Goal: Transaction & Acquisition: Purchase product/service

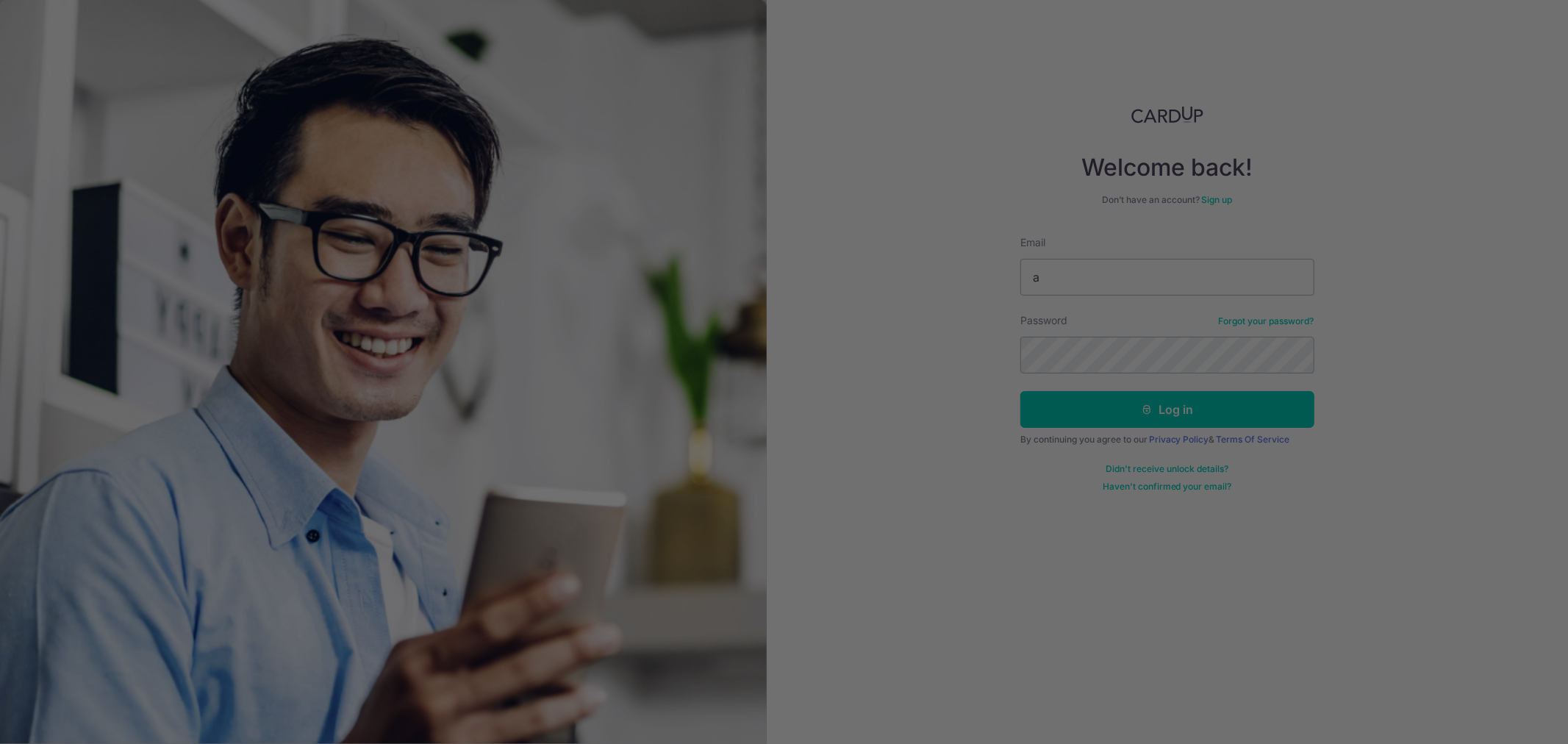
click at [1123, 278] on div at bounding box center [791, 375] width 1584 height 751
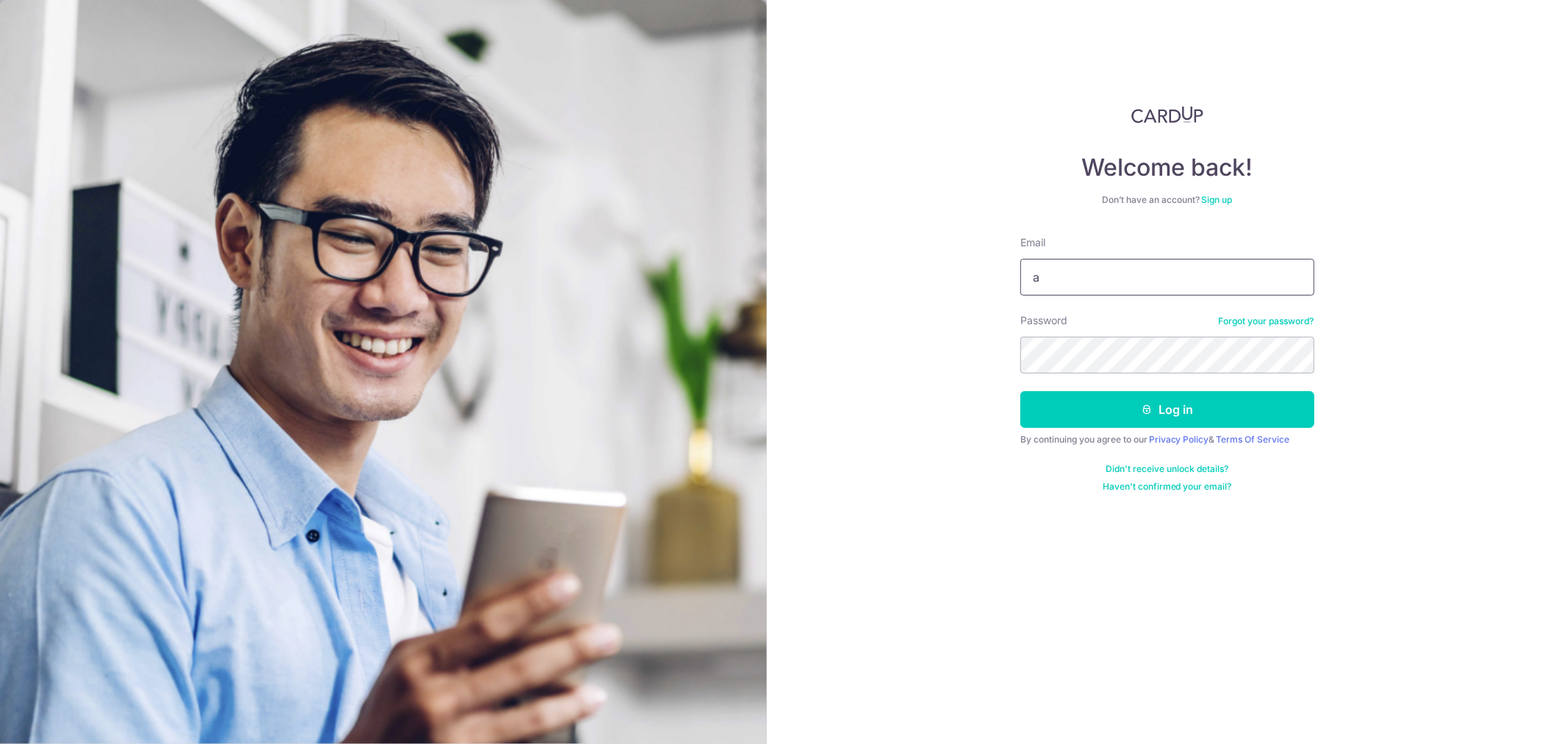
click at [1079, 275] on input "a" at bounding box center [1168, 277] width 294 height 37
type input "aero0504@gmail.com"
click at [1021, 391] on button "Log in" at bounding box center [1168, 409] width 294 height 37
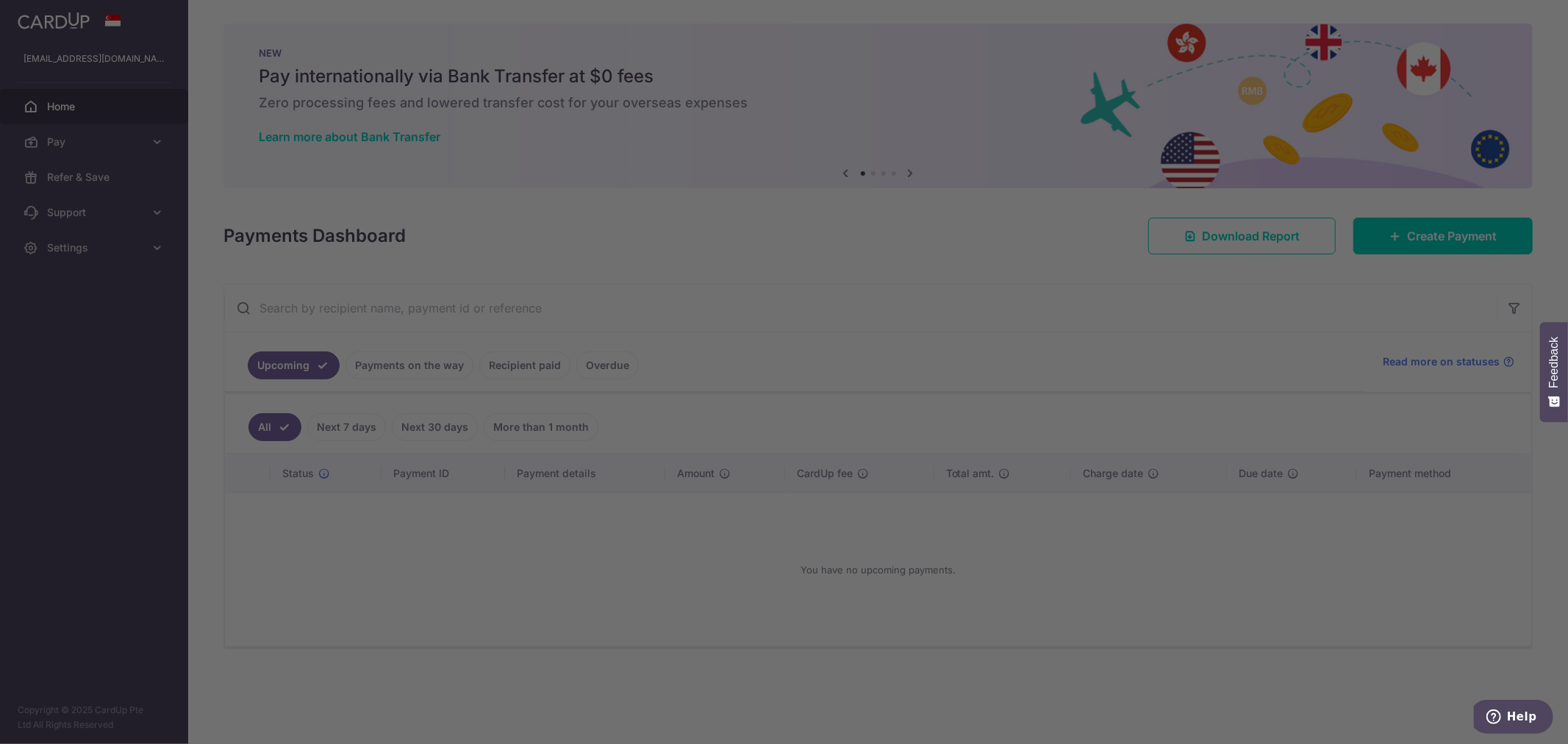
click at [106, 148] on div at bounding box center [791, 375] width 1584 height 751
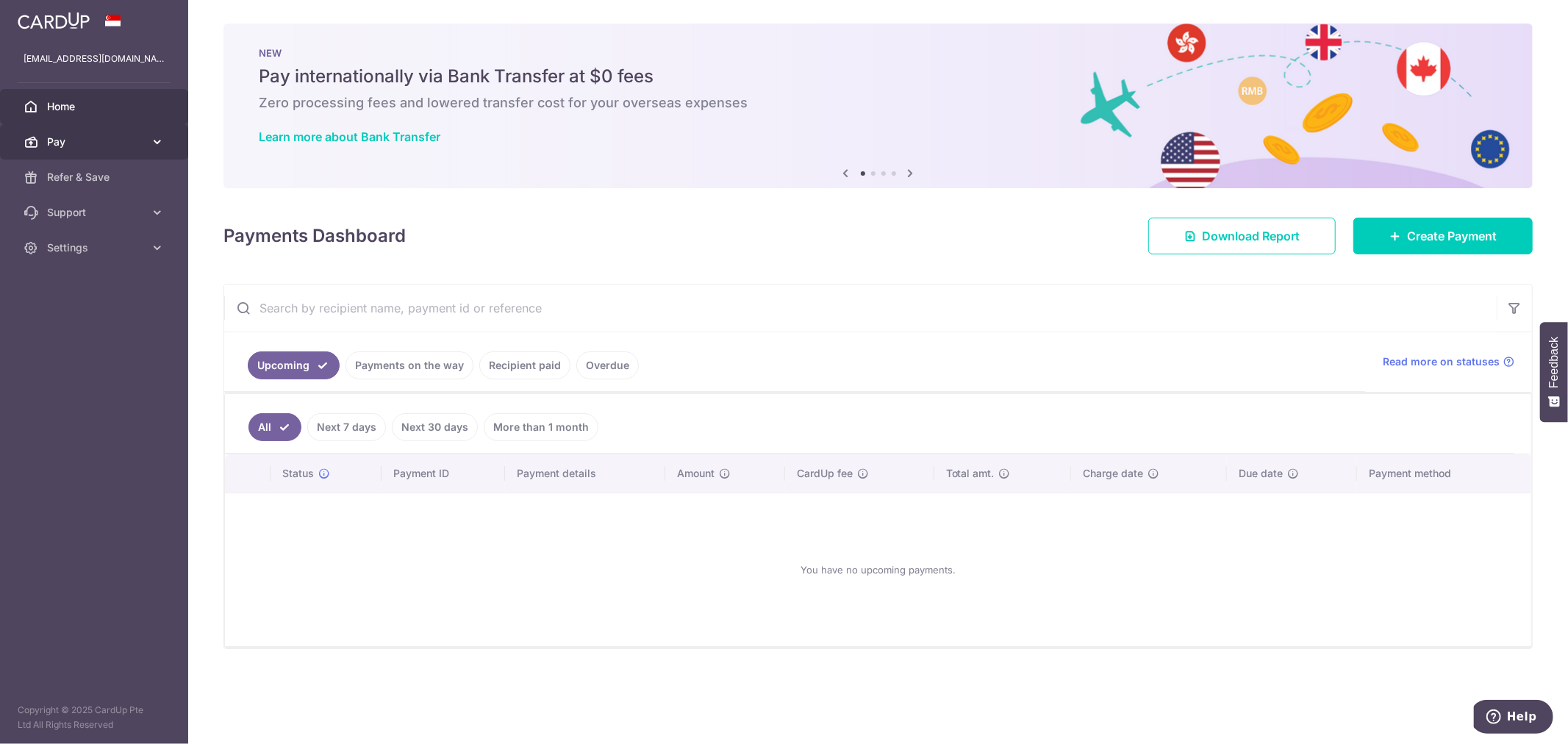
click at [155, 145] on icon at bounding box center [158, 142] width 15 height 15
click at [96, 179] on span "Payments" at bounding box center [96, 177] width 97 height 15
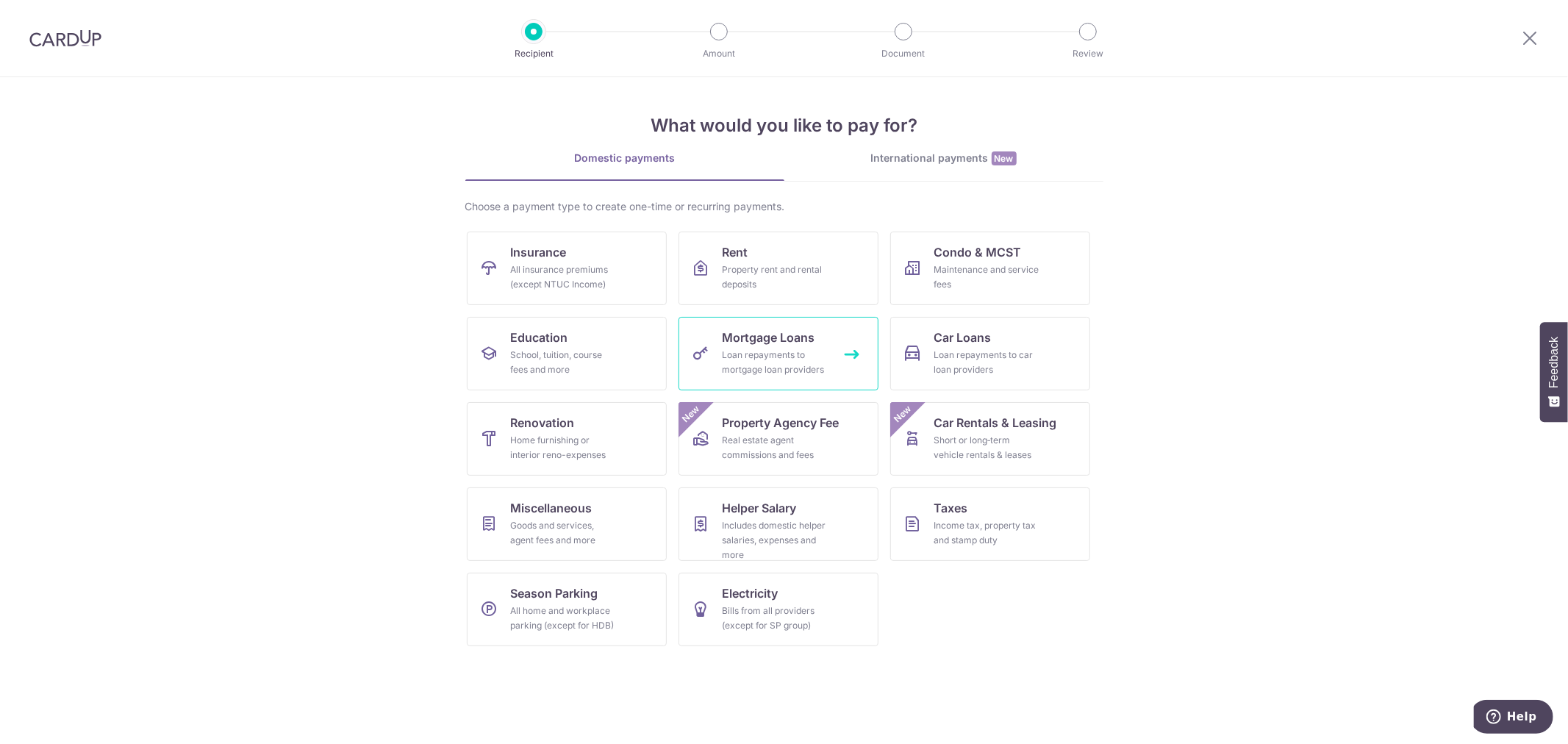
click at [767, 356] on div "Loan repayments to mortgage loan providers" at bounding box center [776, 362] width 106 height 30
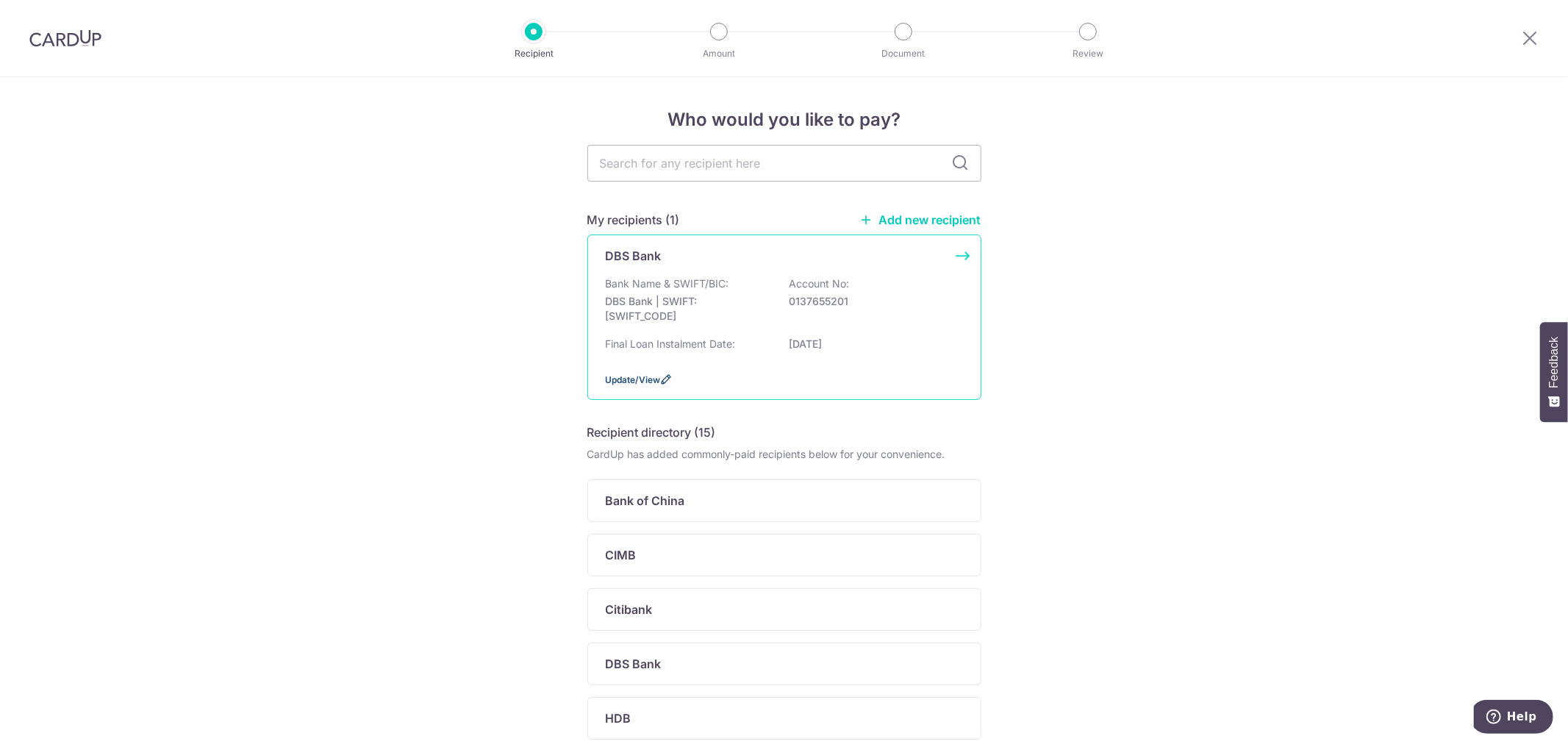
click at [635, 378] on span "Update/View" at bounding box center [633, 379] width 55 height 11
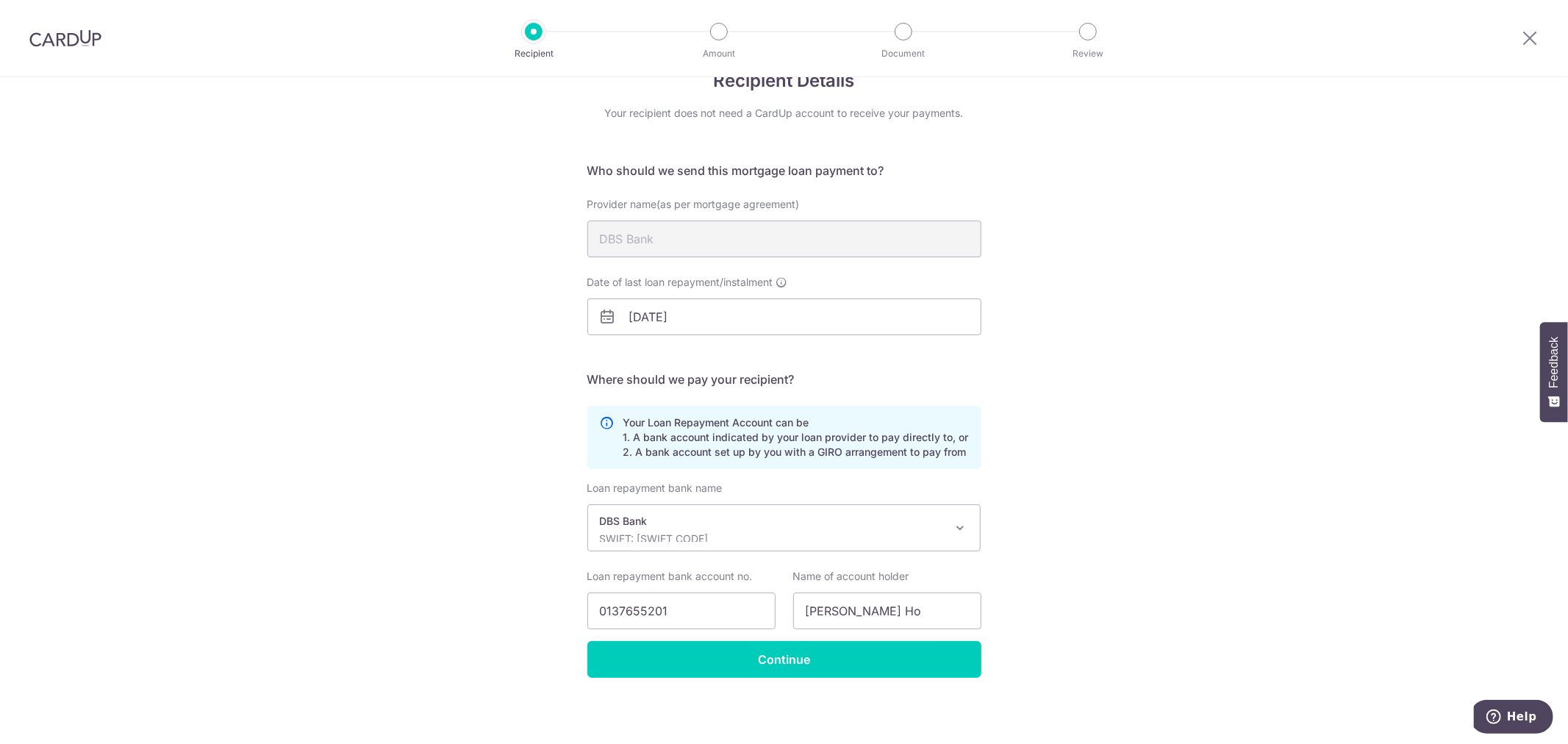
scroll to position [41, 0]
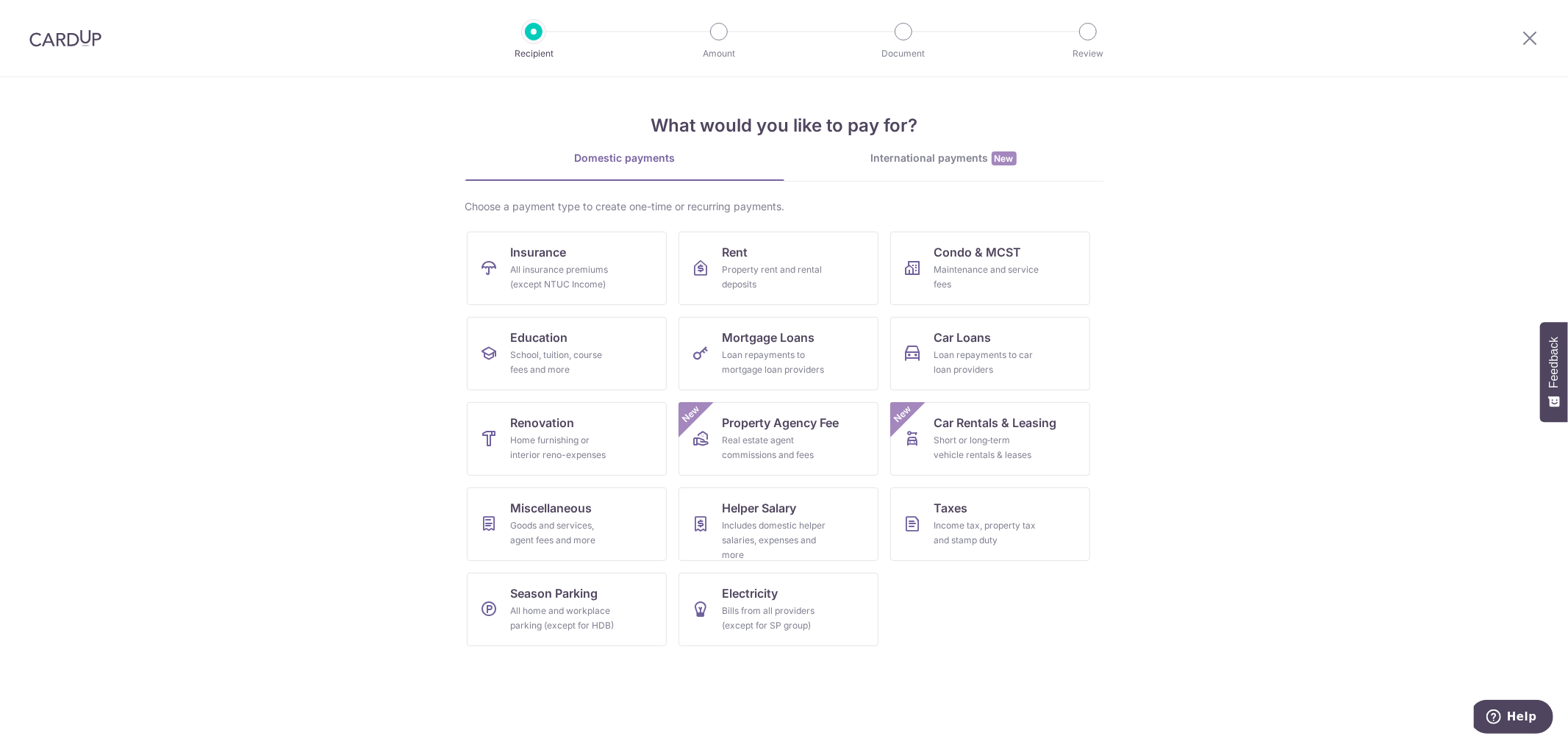
click at [59, 37] on img at bounding box center [65, 38] width 72 height 17
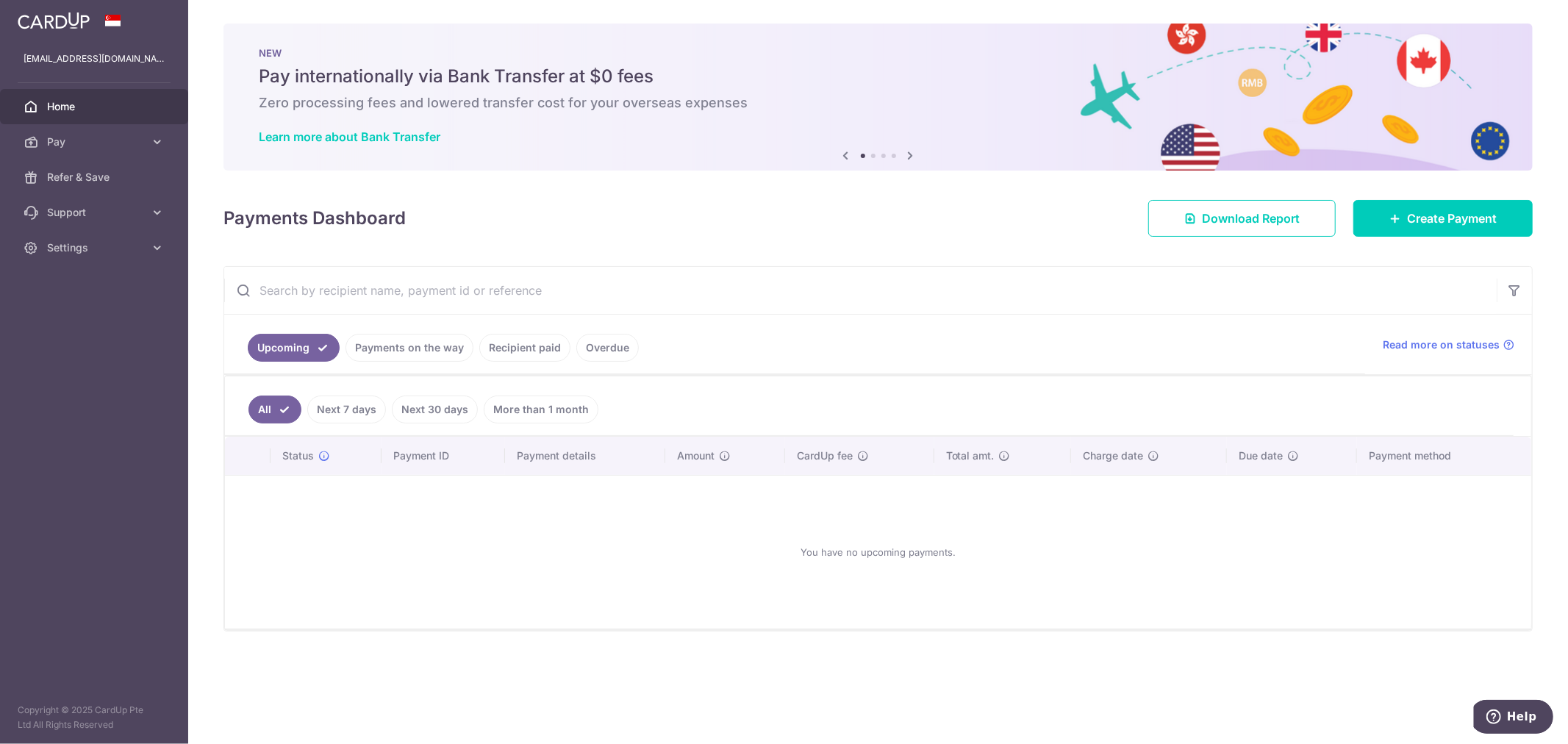
click at [399, 351] on link "Payments on the way" at bounding box center [409, 347] width 128 height 28
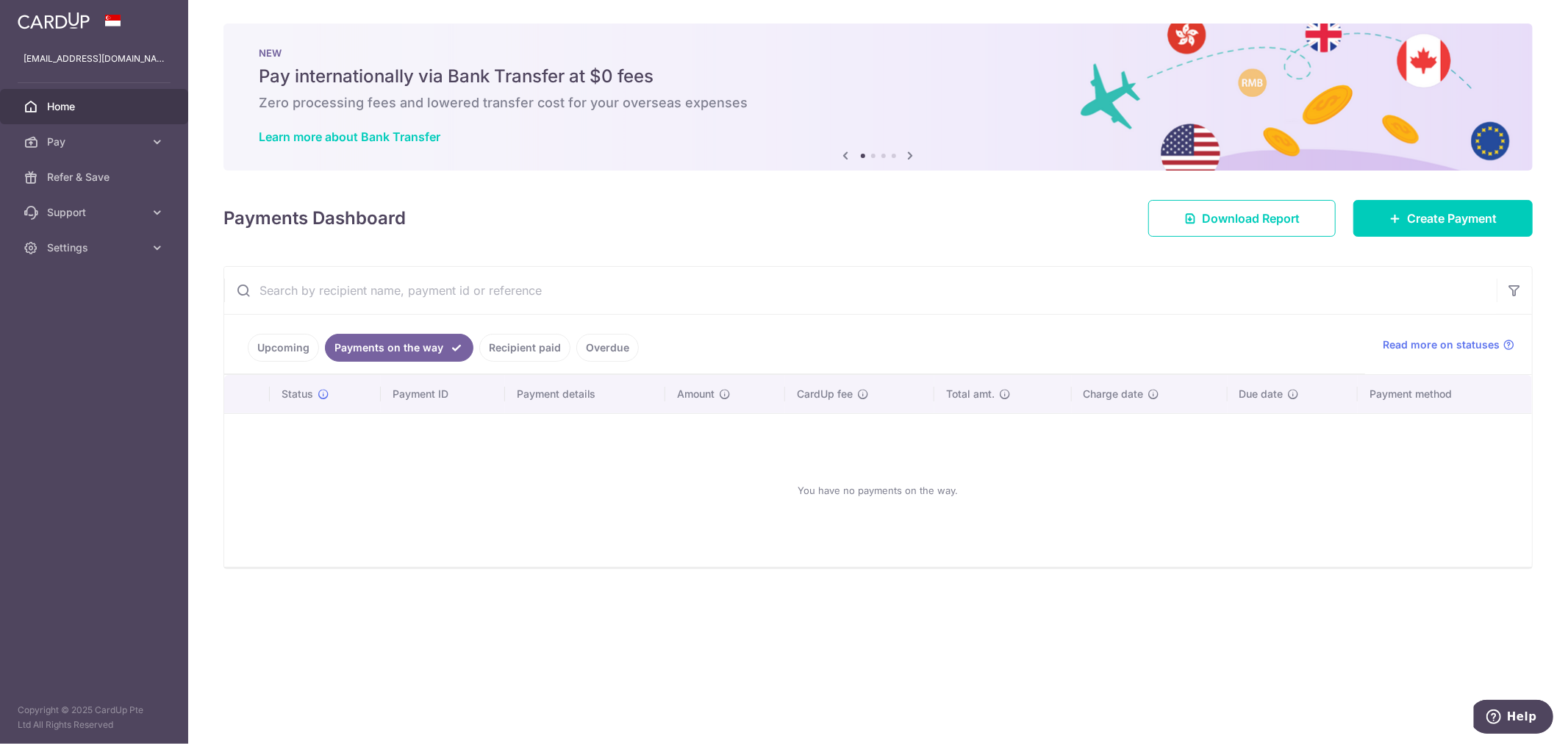
click at [291, 346] on link "Upcoming" at bounding box center [283, 347] width 71 height 28
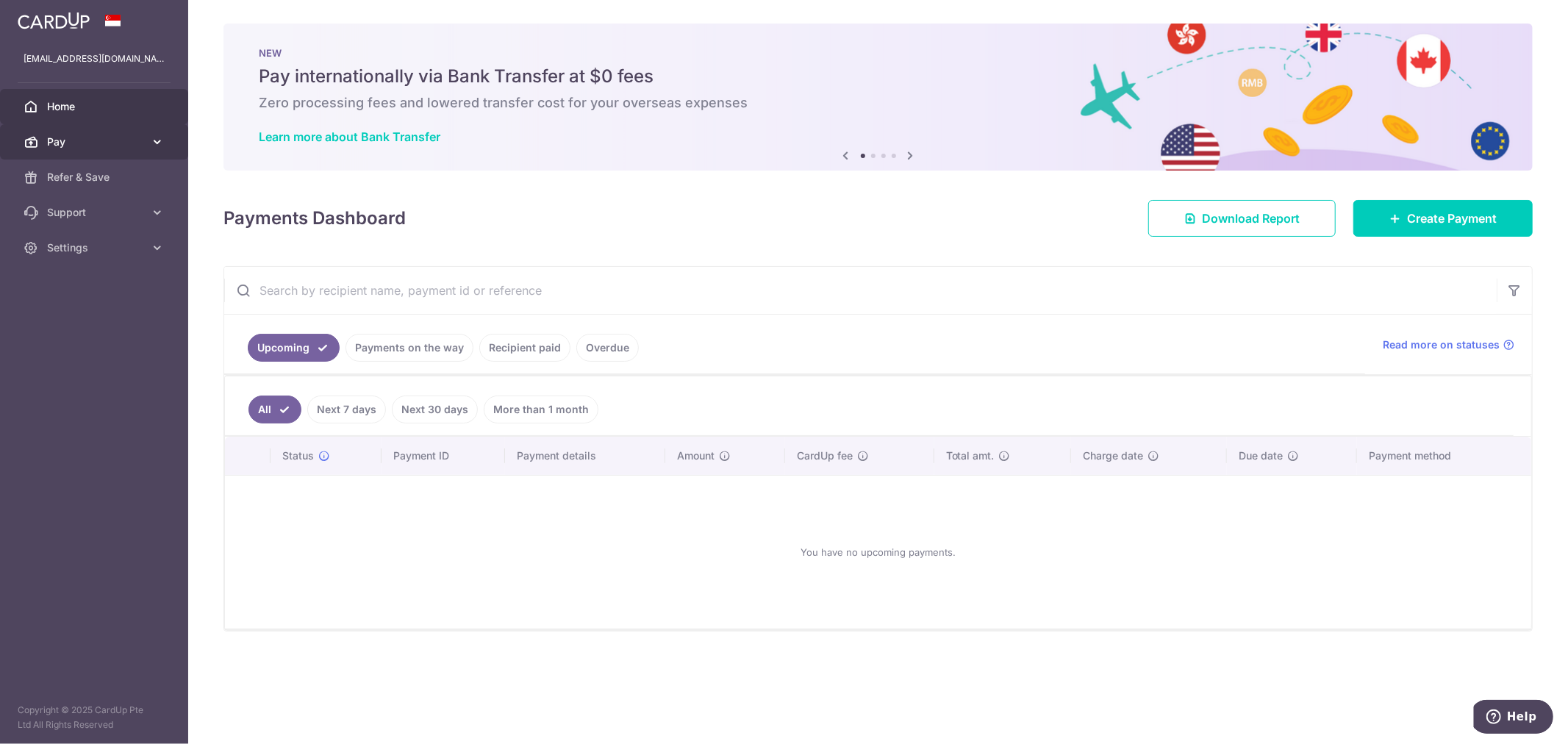
click at [82, 143] on span "Pay" at bounding box center [96, 142] width 97 height 15
click at [83, 209] on span "Recipients" at bounding box center [96, 213] width 97 height 15
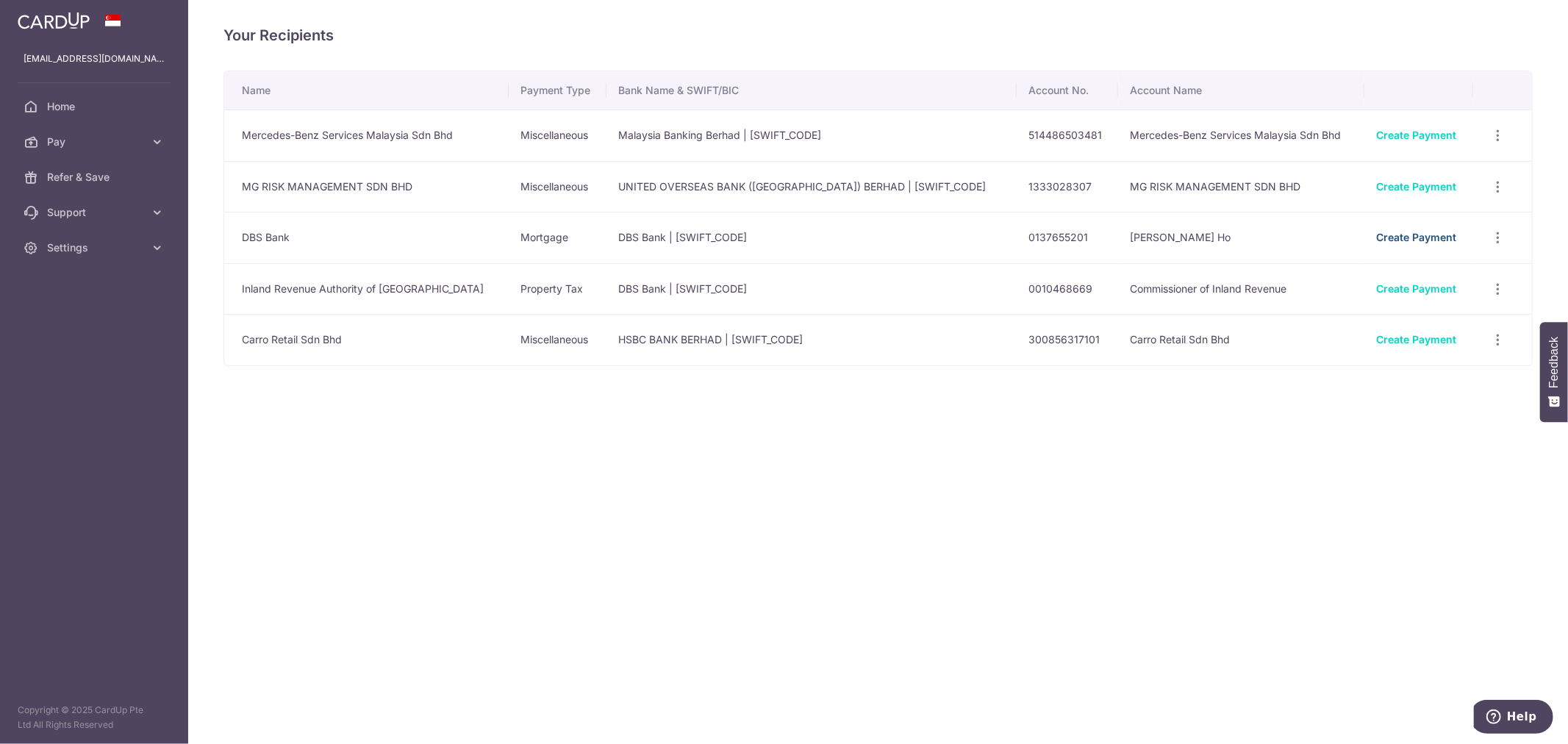
click at [1391, 233] on link "Create Payment" at bounding box center [1416, 237] width 80 height 12
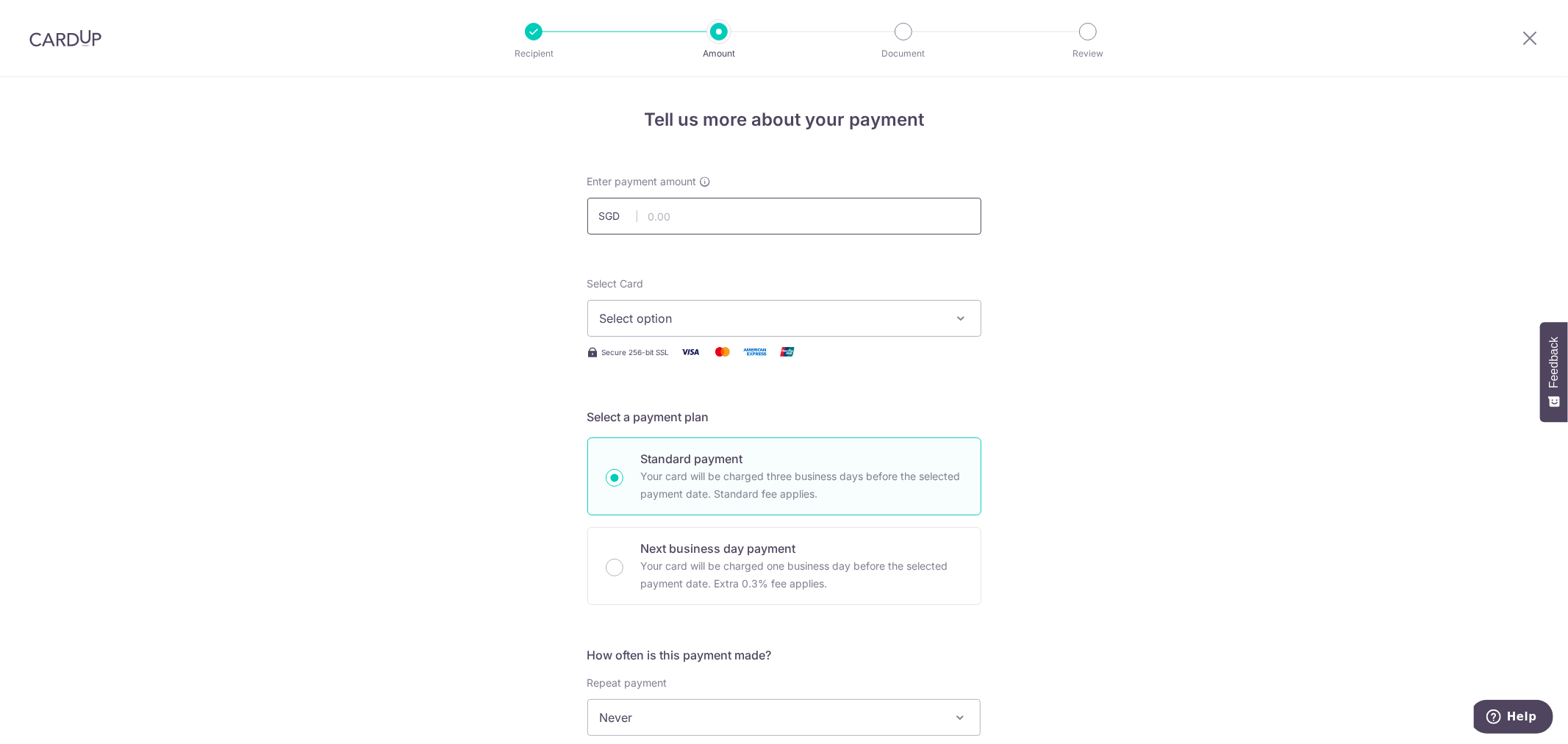
click at [693, 221] on input "text" at bounding box center [785, 216] width 394 height 37
click at [857, 278] on div "Select Card Select option Add credit card Your Cards **** 6735" at bounding box center [785, 306] width 394 height 60
click at [861, 313] on span "Select option" at bounding box center [771, 318] width 342 height 17
click at [758, 422] on span "**** 6735" at bounding box center [784, 423] width 369 height 17
click at [694, 210] on input "text" at bounding box center [785, 216] width 394 height 37
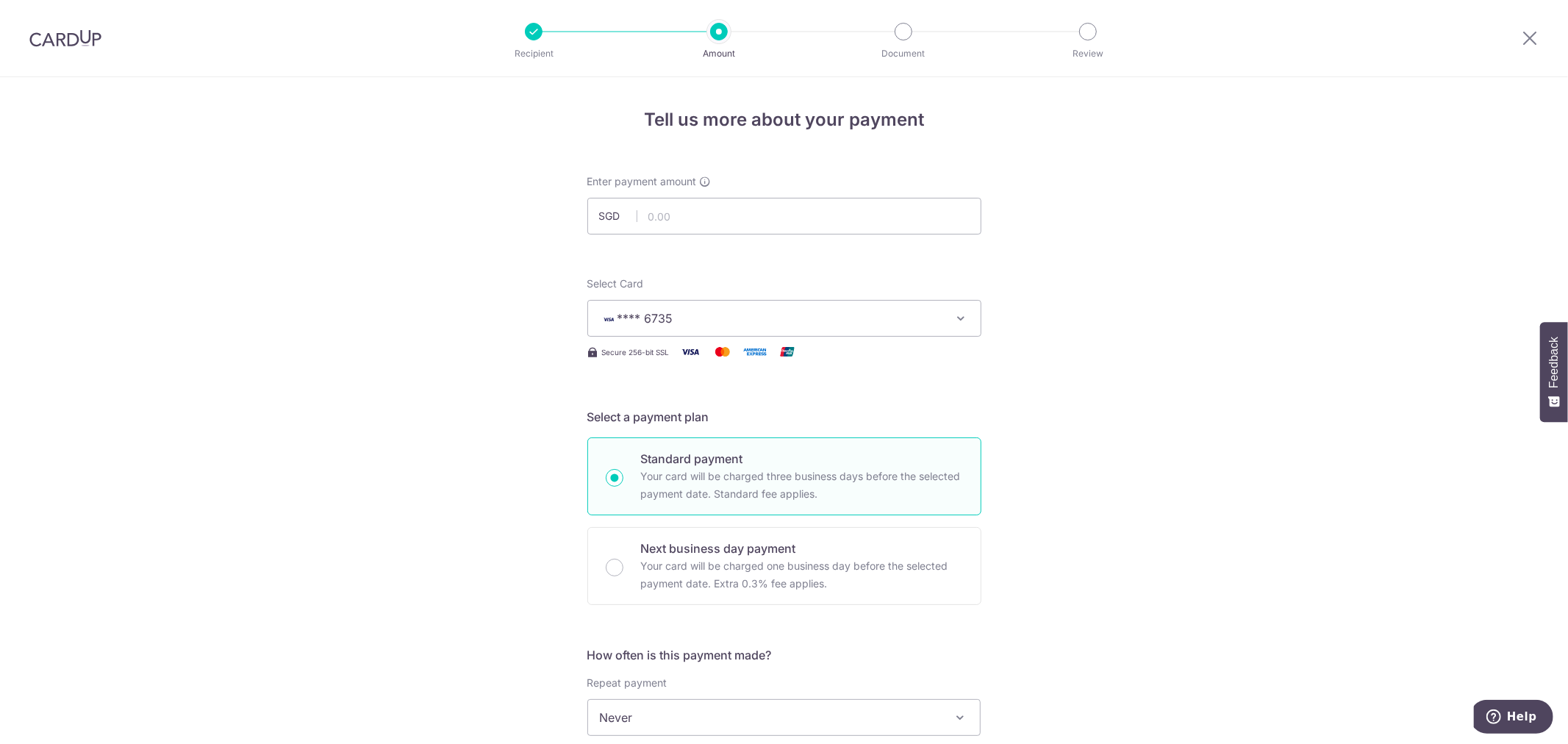
click at [1130, 340] on div "Tell us more about your payment Enter payment amount SGD Select Card **** 6735 …" at bounding box center [784, 742] width 1568 height 1330
click at [706, 203] on input "text" at bounding box center [785, 216] width 394 height 37
click at [307, 260] on div "Tell us more about your payment Enter payment amount SGD 5264 Select Card **** …" at bounding box center [784, 742] width 1568 height 1330
type input "5,264.00"
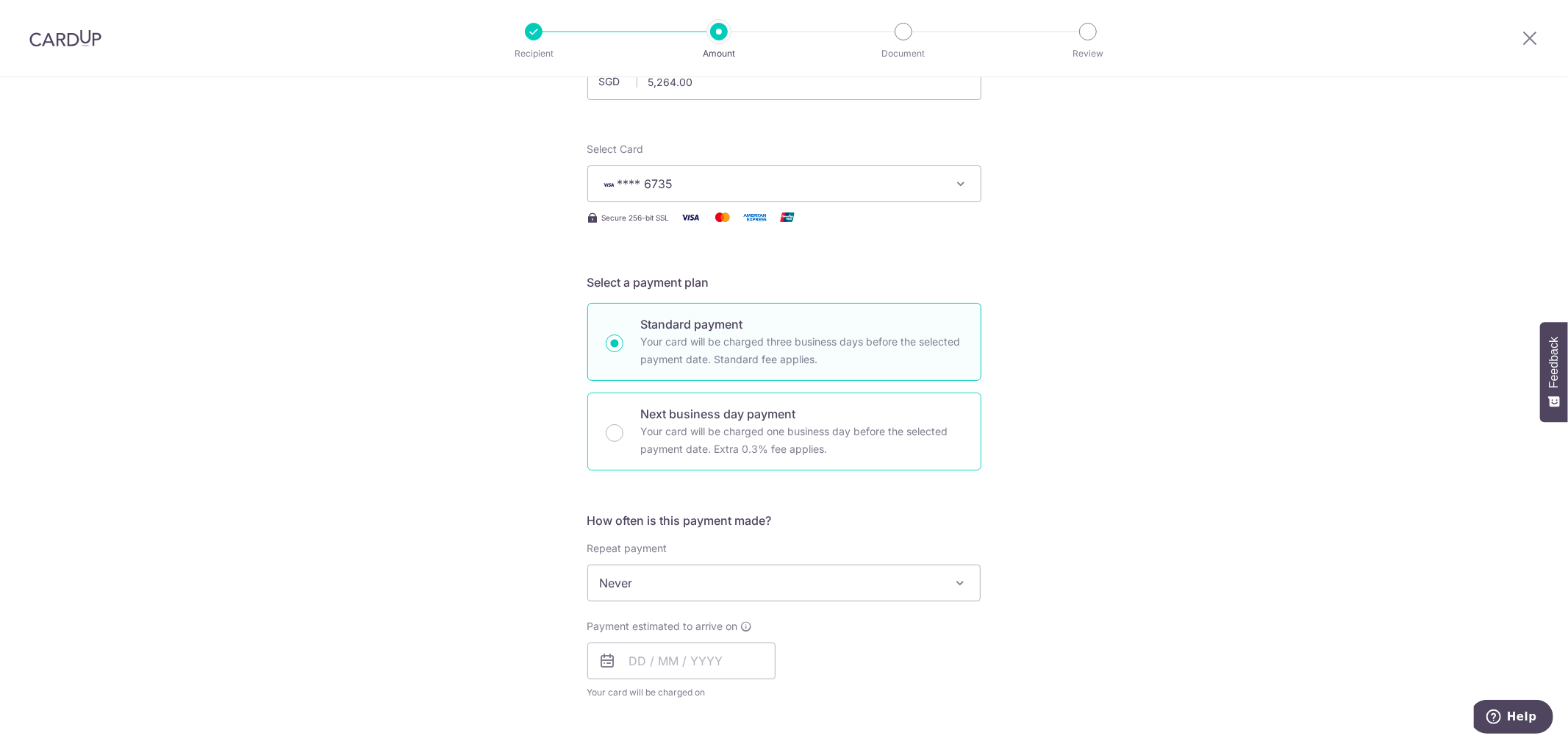
scroll to position [135, 0]
click at [626, 428] on div "Next business day payment Your card will be charged one business day before the…" at bounding box center [785, 431] width 394 height 78
radio input "false"
radio input "true"
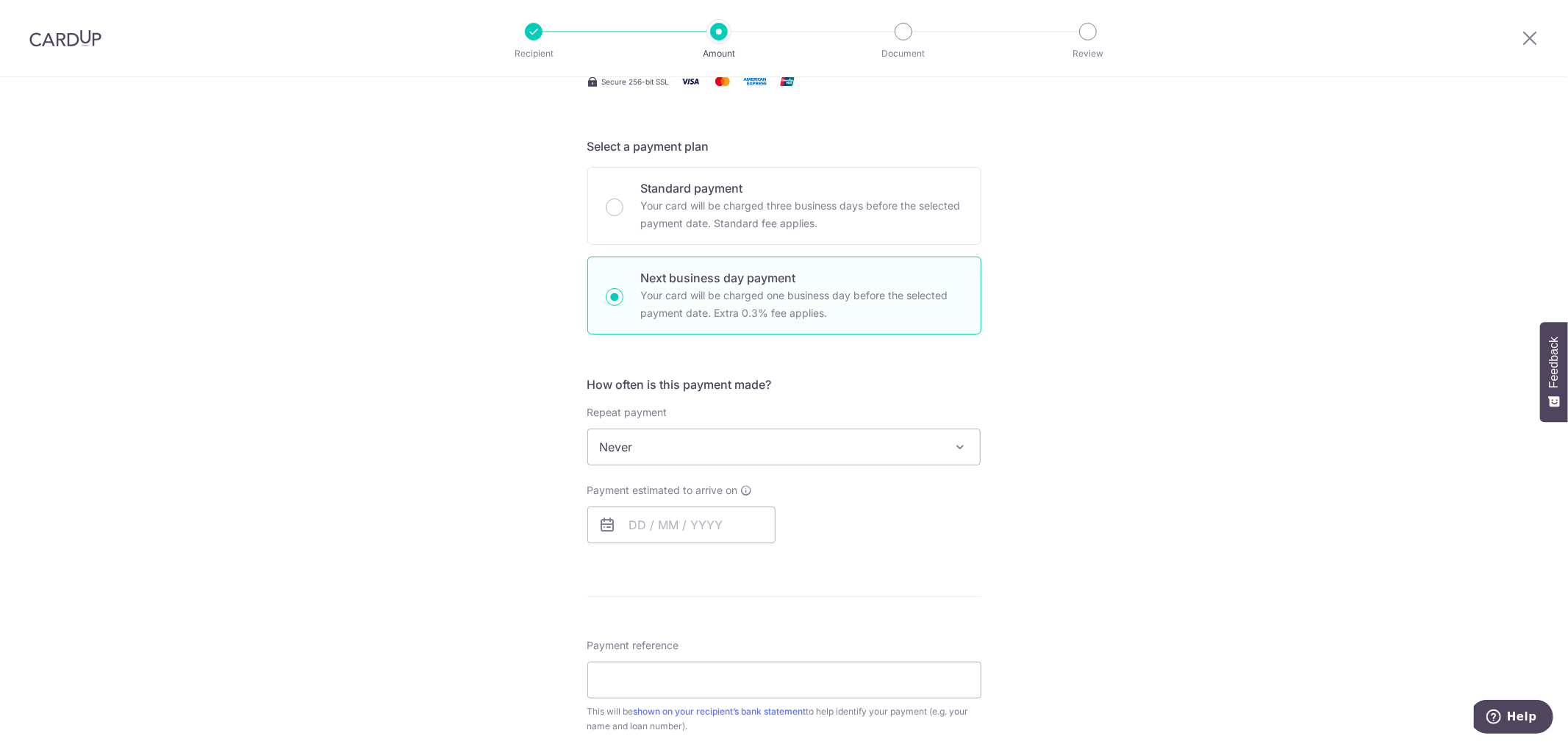
click at [810, 456] on span "Never" at bounding box center [785, 446] width 393 height 35
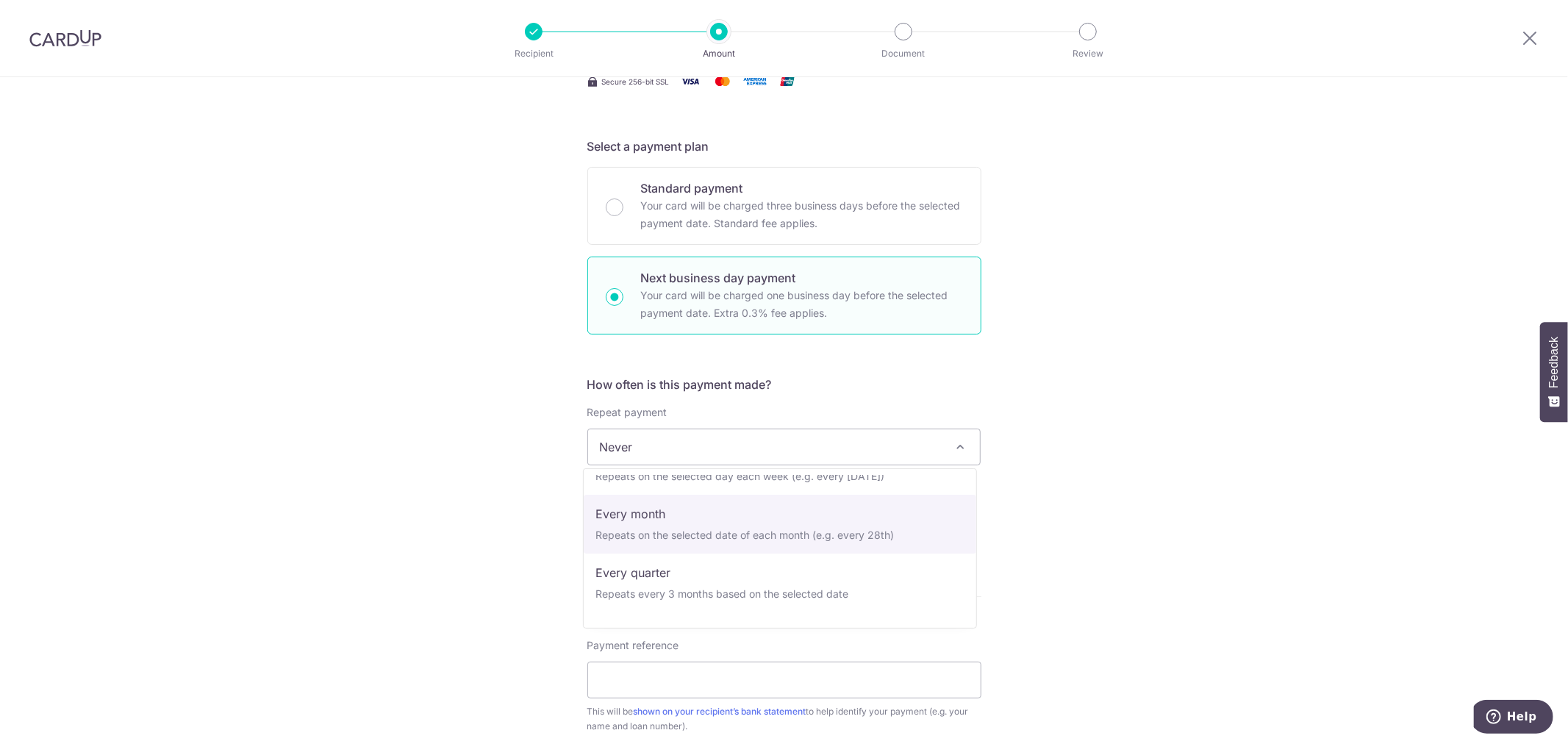
select select "3"
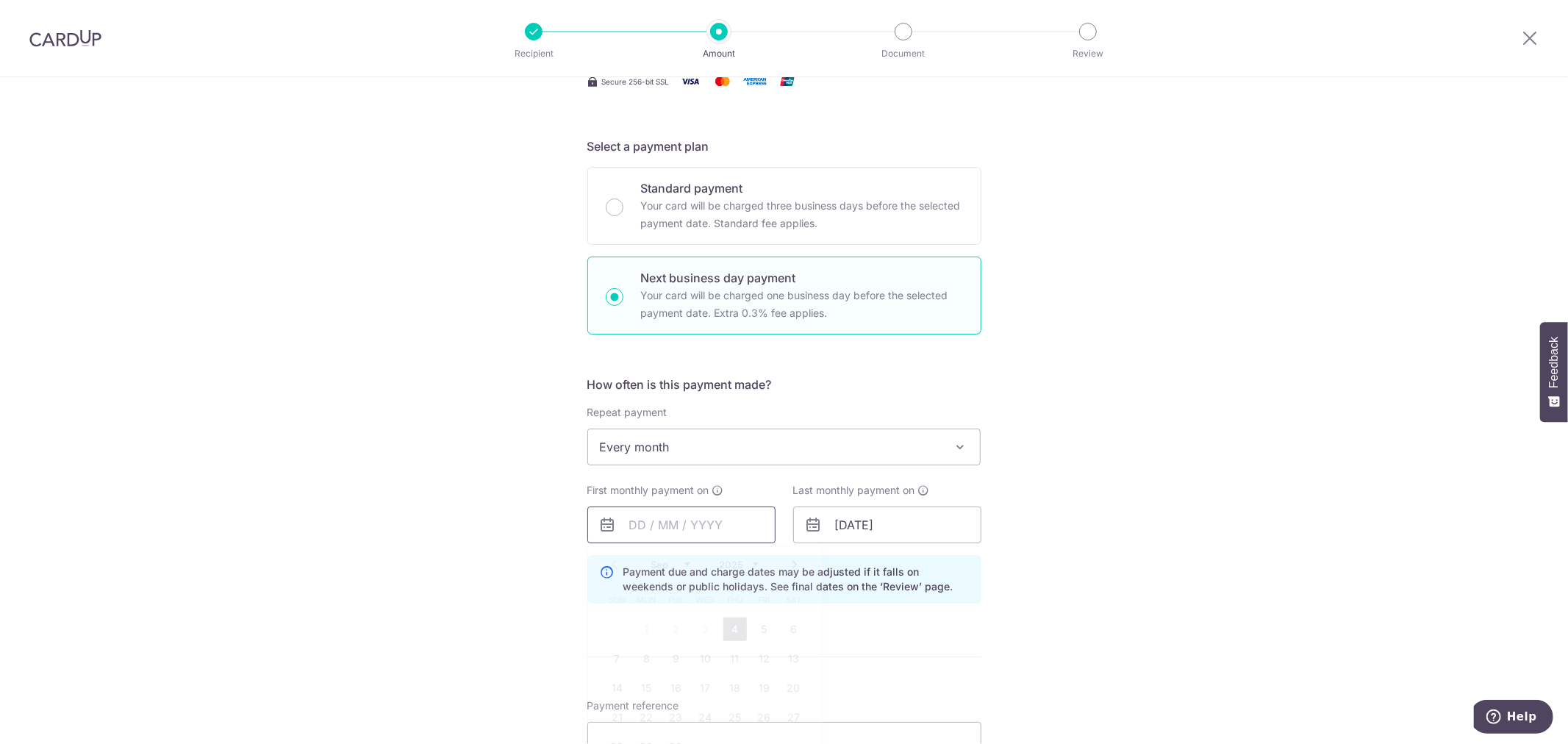
click at [697, 520] on input "text" at bounding box center [682, 525] width 188 height 37
click at [1076, 469] on div "Tell us more about your payment Enter payment amount SGD 5,264.00 5264.00 Selec…" at bounding box center [784, 492] width 1568 height 1369
click at [645, 512] on input "text" at bounding box center [682, 525] width 188 height 37
click at [667, 563] on select "Sep Oct Nov Dec" at bounding box center [670, 564] width 39 height 12
click at [707, 625] on link "1" at bounding box center [706, 629] width 24 height 24
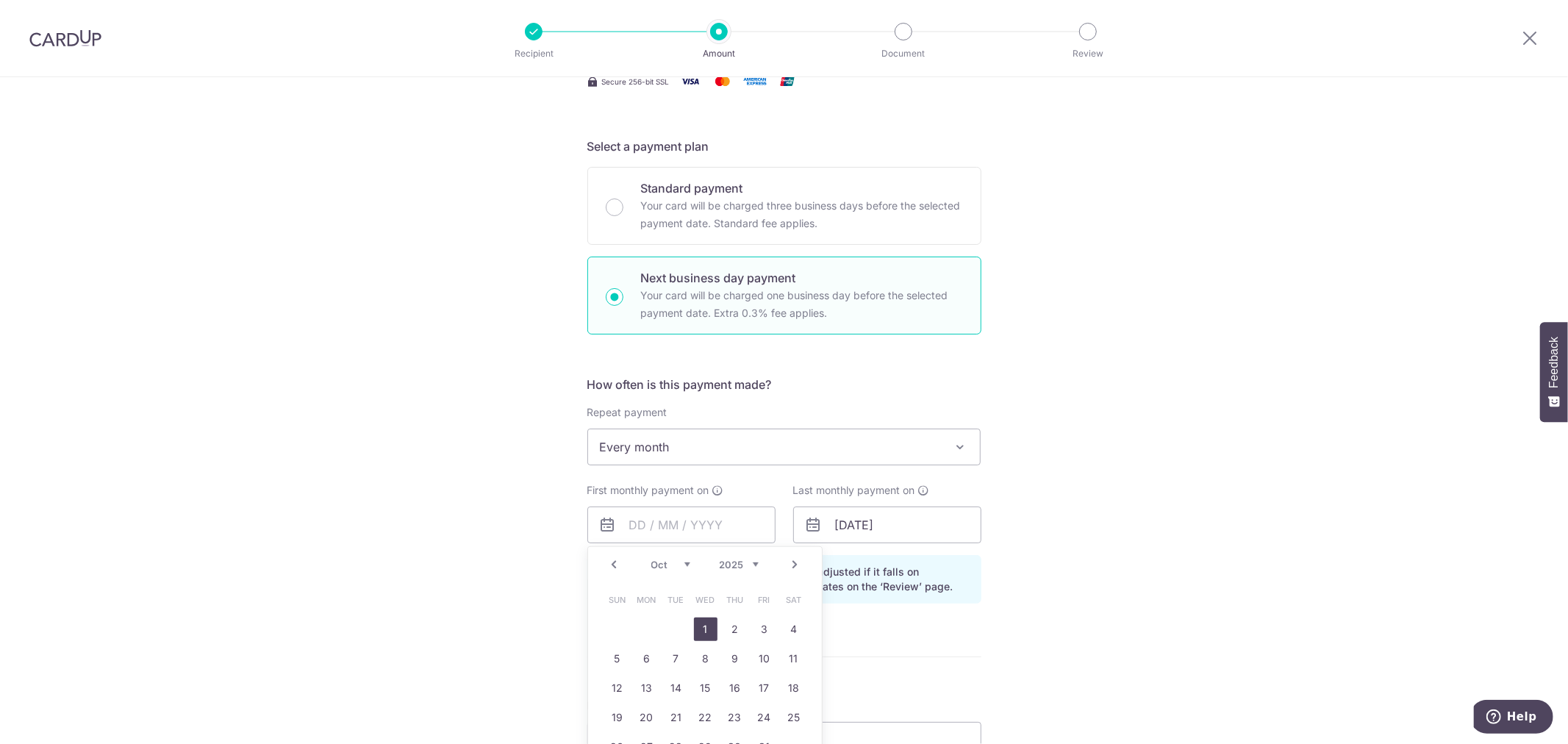
type input "01/10/2025"
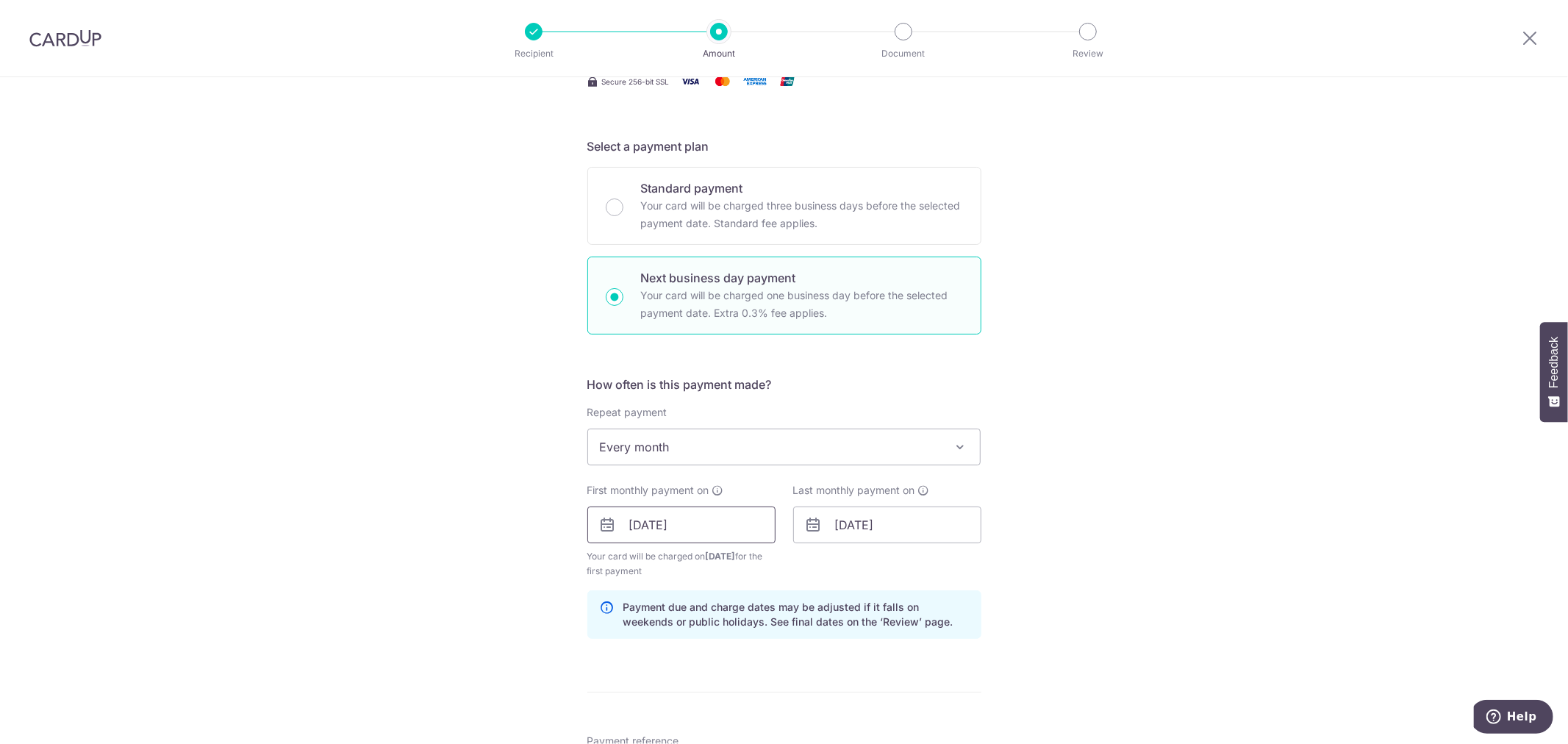
click at [687, 513] on input "01/10/2025" at bounding box center [682, 525] width 188 height 37
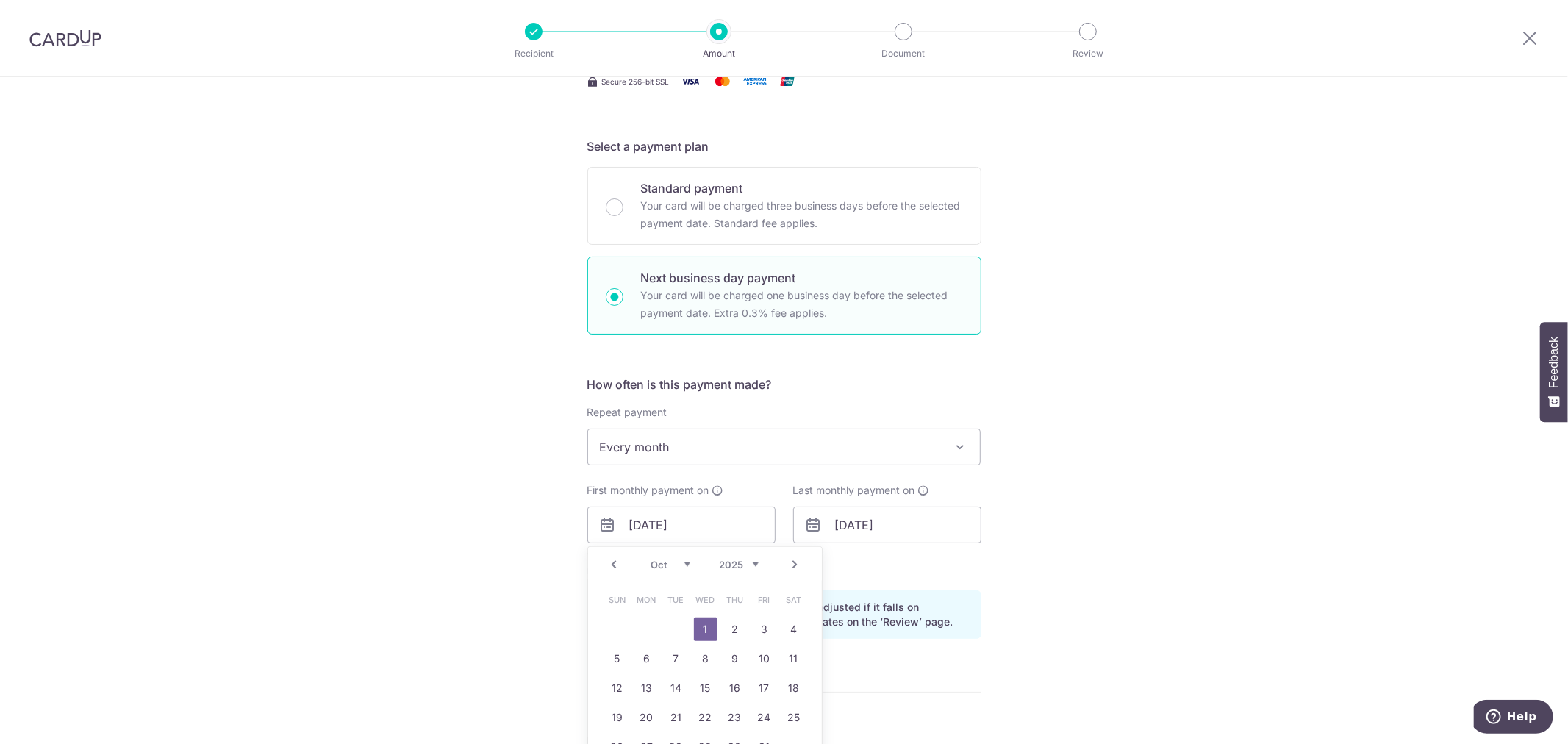
click at [694, 627] on link "1" at bounding box center [706, 629] width 24 height 24
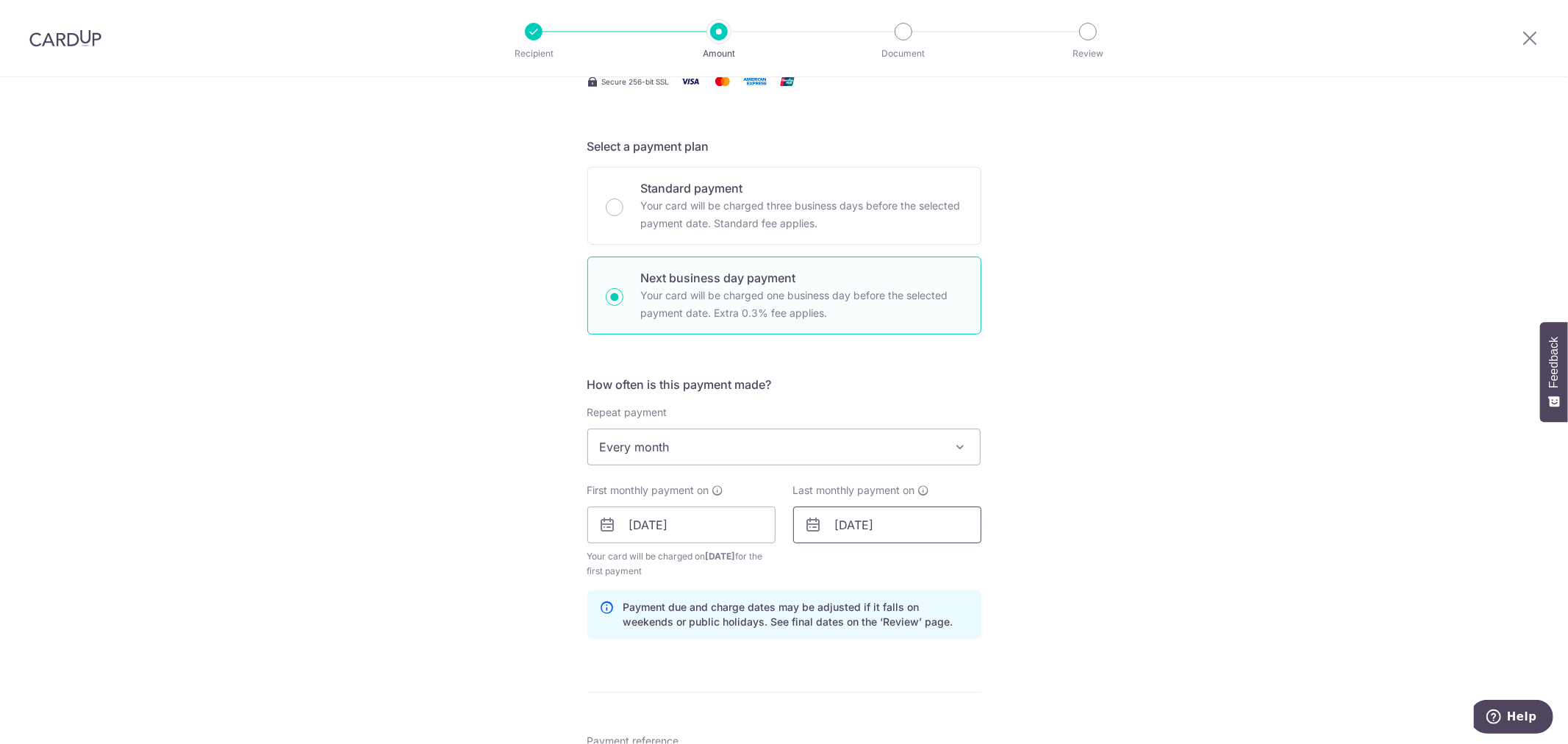
click at [918, 532] on input "01/09/2052" at bounding box center [887, 525] width 188 height 37
click at [943, 566] on select "2024 2025 2026 2027 2028 2029 2030 2031 2032 2033 2034 2035" at bounding box center [945, 564] width 39 height 12
click at [940, 563] on select "2024 2025 2026 2027 2028 2029 2030 2031 2032 2033 2034 2035" at bounding box center [945, 564] width 39 height 12
click at [1083, 527] on div "Tell us more about your payment Enter payment amount SGD 5,264.00 5264.00 Selec…" at bounding box center [784, 544] width 1568 height 1476
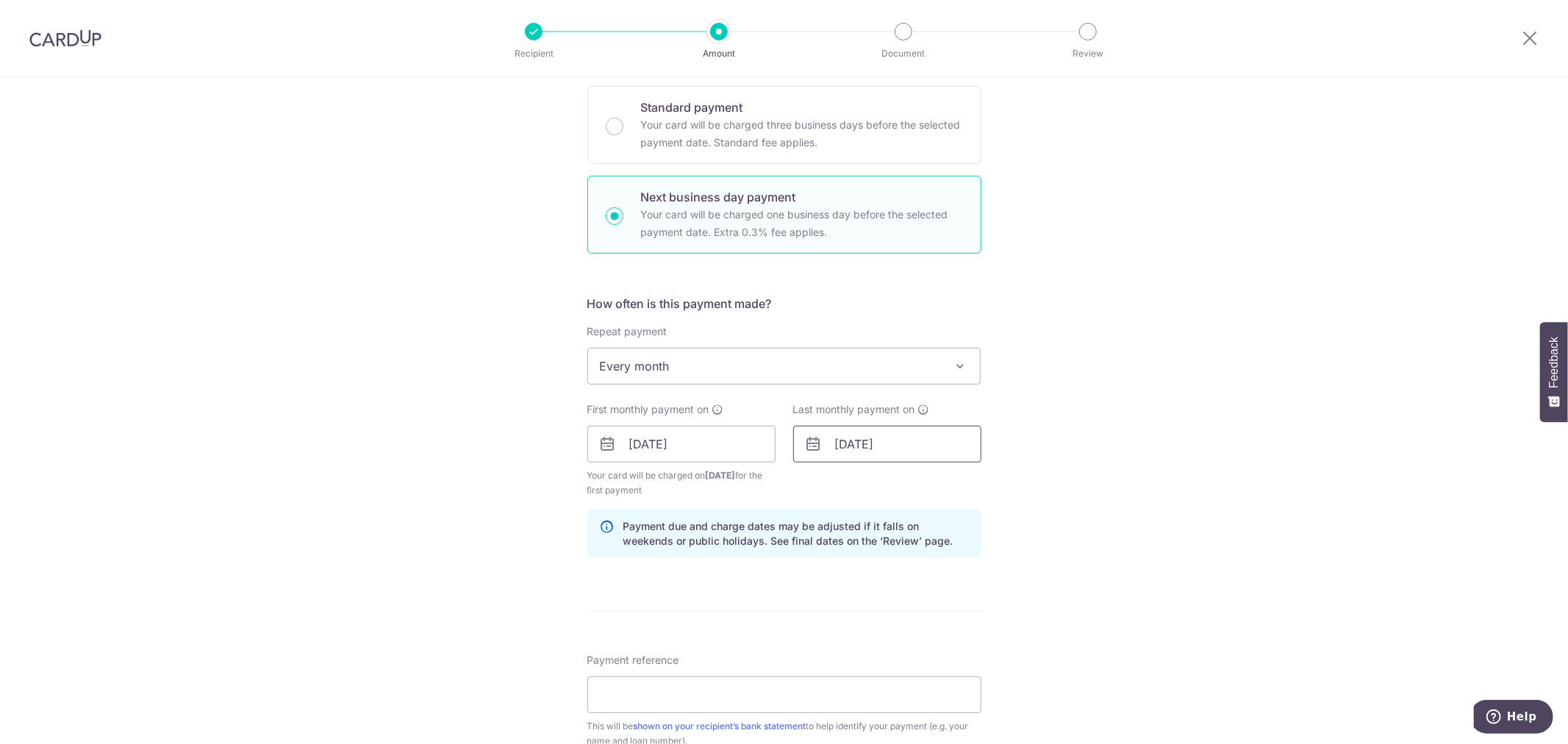
scroll to position [353, 0]
click at [950, 441] on input "01/09/2052" at bounding box center [887, 442] width 188 height 37
click at [940, 480] on select "2024 2025 2026 2027 2028 2029 2030 2031 2032 2033 2034 2035" at bounding box center [945, 482] width 39 height 12
click at [937, 481] on select "2024 2025 2026 2027 2028 2029 2030 2031 2032 2033 2034 2035" at bounding box center [945, 482] width 39 height 12
click at [914, 547] on link "1" at bounding box center [912, 547] width 24 height 24
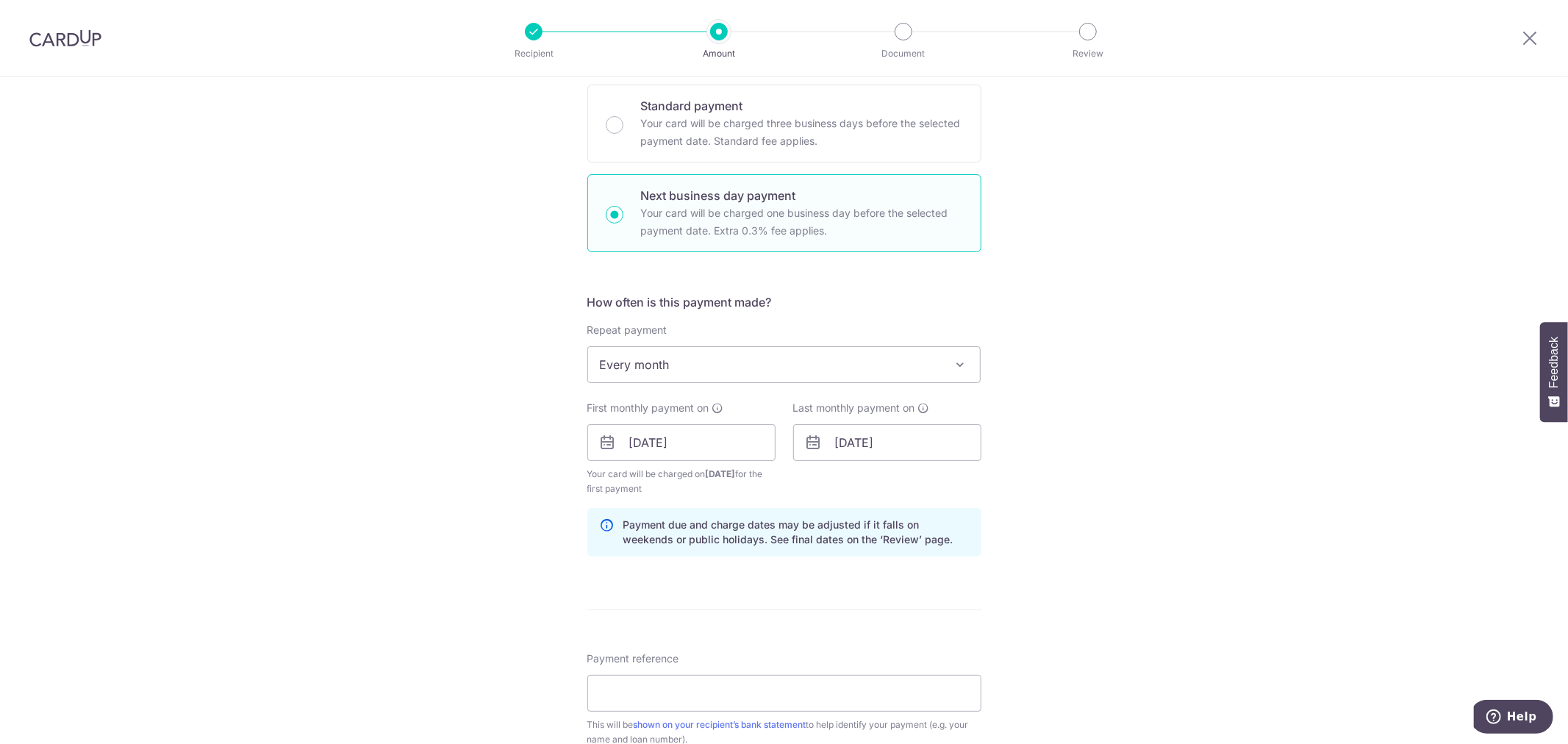
click at [1113, 512] on div "Tell us more about your payment Enter payment amount SGD 5,264.00 5264.00 Selec…" at bounding box center [784, 462] width 1568 height 1476
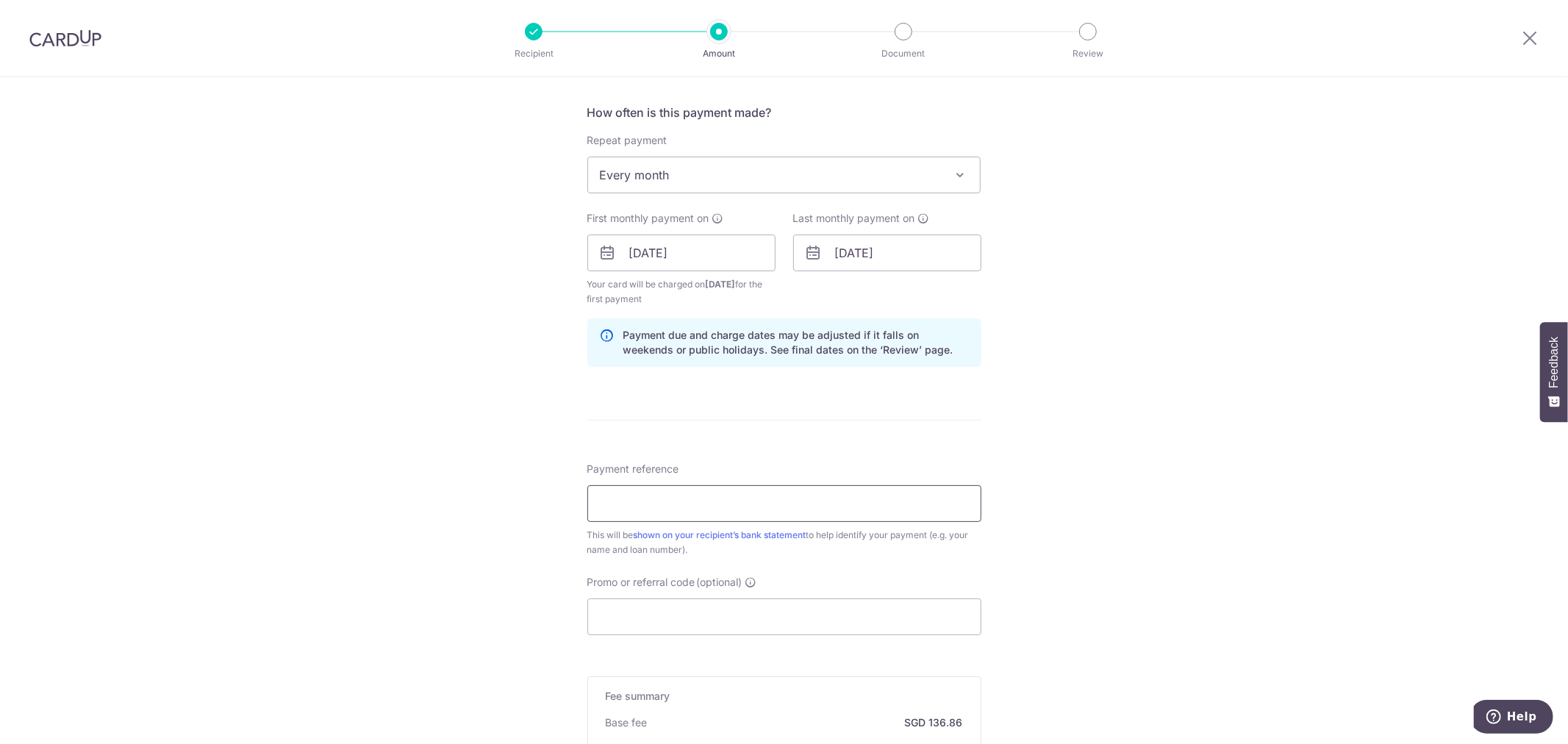
click at [906, 505] on input "Payment reference" at bounding box center [785, 503] width 394 height 37
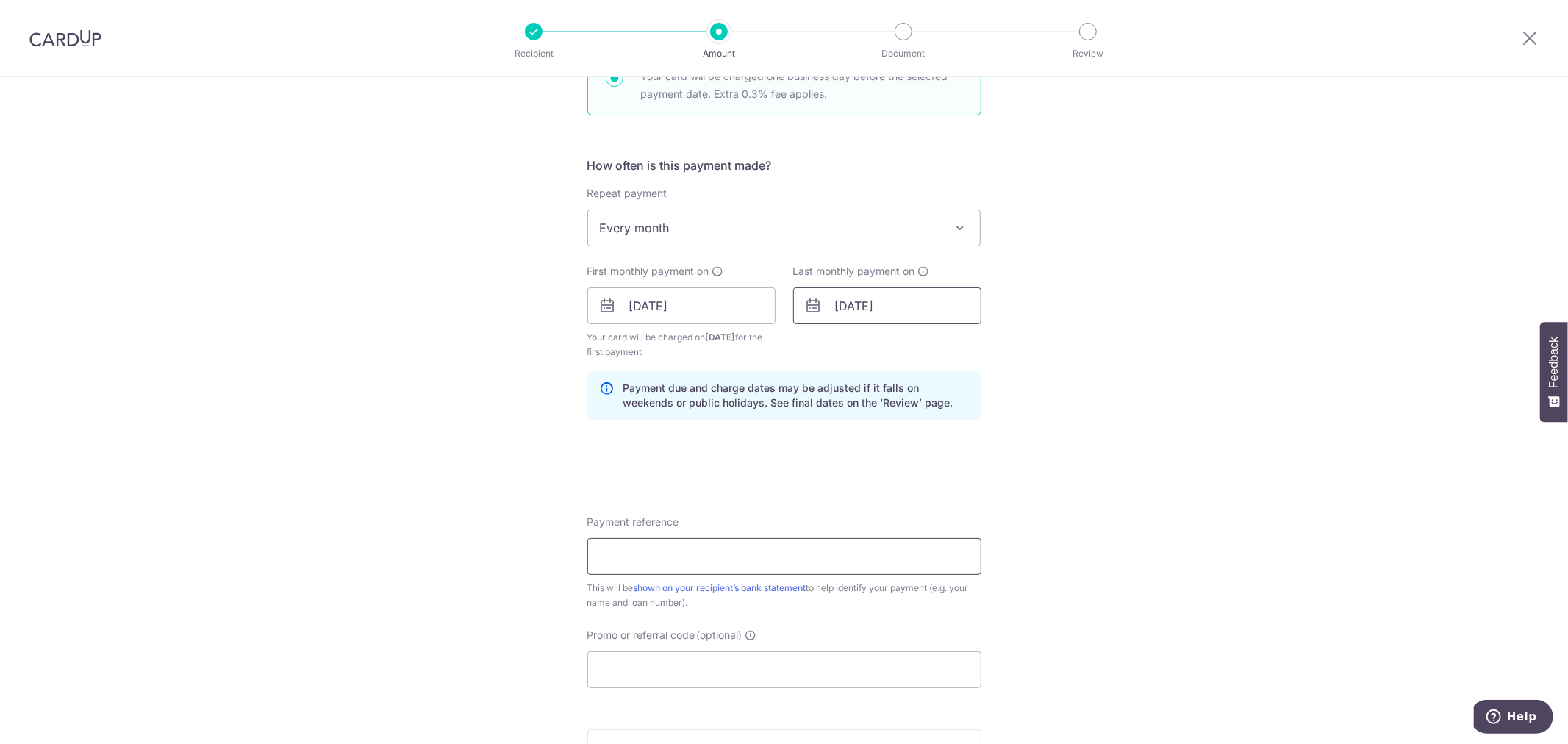
scroll to position [488, 0]
click at [885, 310] on input "01/09/2027" at bounding box center [887, 306] width 188 height 37
click at [875, 341] on select "Jan Feb Mar Apr May Jun Jul Aug Sep Oct Nov Dec" at bounding box center [876, 346] width 39 height 12
click at [933, 351] on div "Jan Feb Mar Apr May Jun Jul Aug Sep Oct Nov Dec 2024 2025 2026 2027 2028 2029 2…" at bounding box center [911, 346] width 107 height 12
click at [933, 351] on select "2024 2025 2026 2027 2028 2029 2030 2031 2032 2033 2034 2035" at bounding box center [945, 346] width 39 height 12
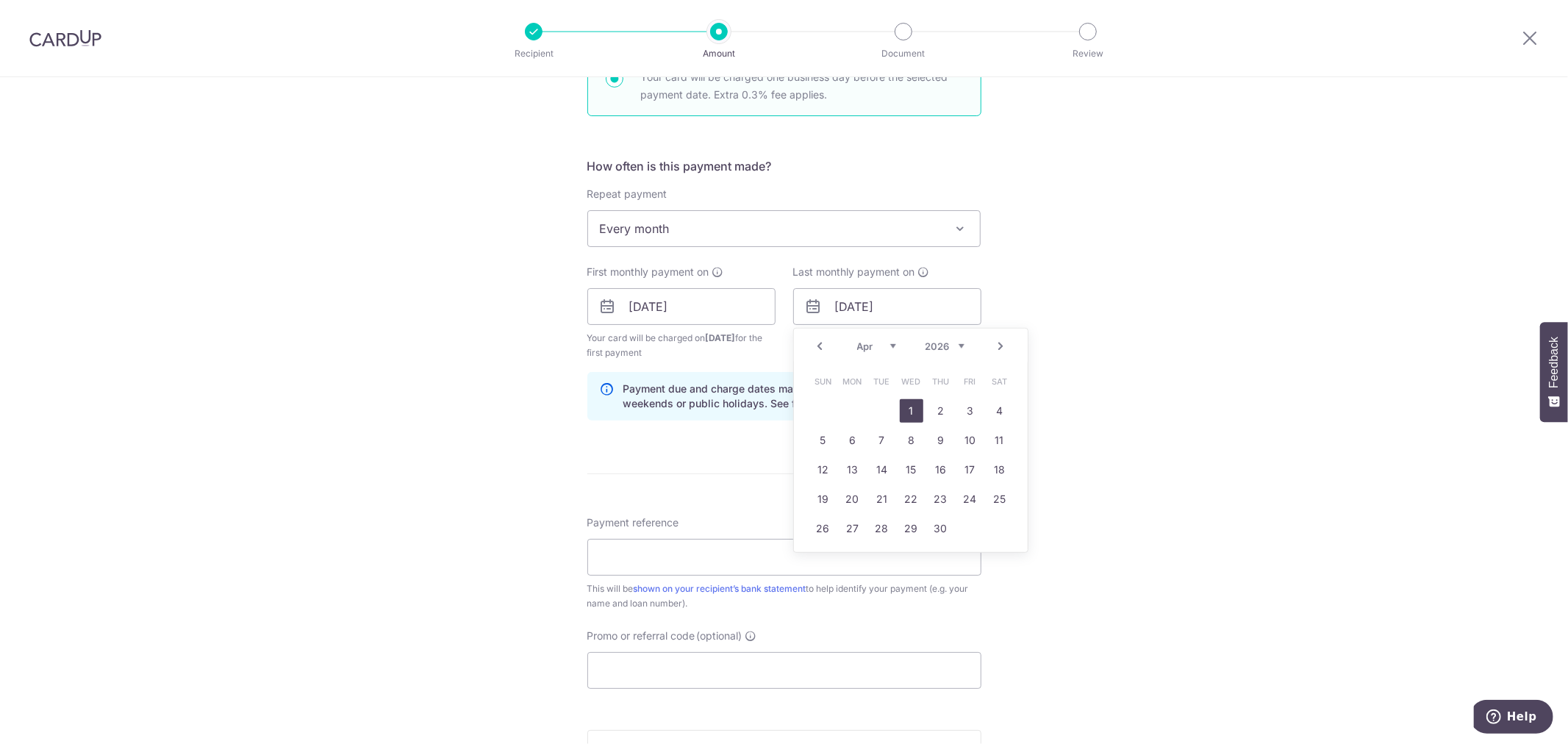
click at [910, 406] on link "1" at bounding box center [912, 411] width 24 height 24
type input "01/04/2026"
click at [1093, 417] on div "Tell us more about your payment Enter payment amount SGD 5,264.00 5264.00 Selec…" at bounding box center [784, 326] width 1568 height 1476
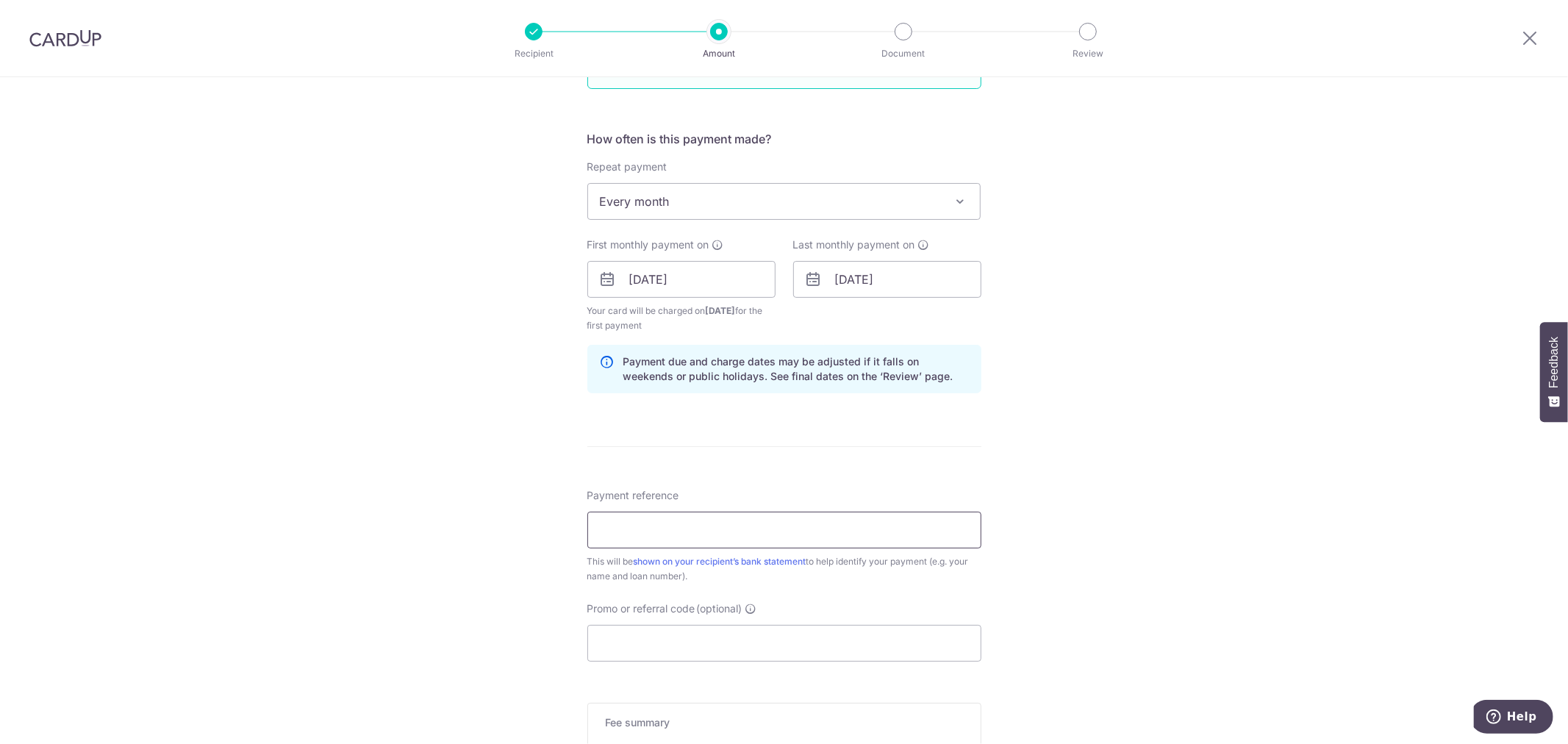
scroll to position [516, 0]
click at [735, 527] on input "Payment reference" at bounding box center [785, 529] width 394 height 37
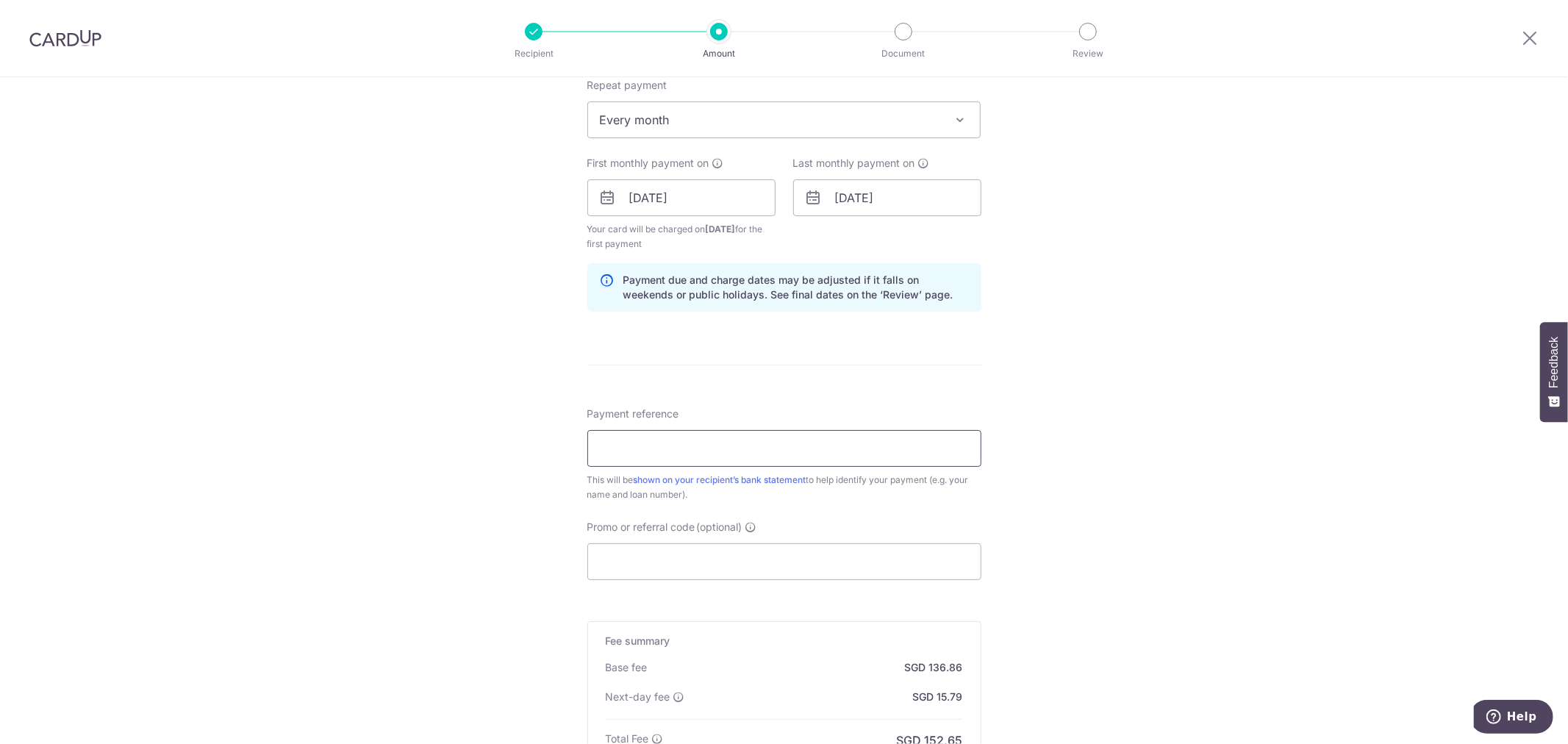
scroll to position [598, 0]
type input "c"
type input "Cheung Ka Ho 01-3765520-1"
click at [806, 541] on div "Promo or referral code (optional) The discounted fee will be shown on the revie…" at bounding box center [785, 549] width 394 height 60
click at [826, 599] on form "Enter payment amount SGD 5,264.00 5264.00 Select Card **** 6735 Add credit card…" at bounding box center [785, 231] width 394 height 1310
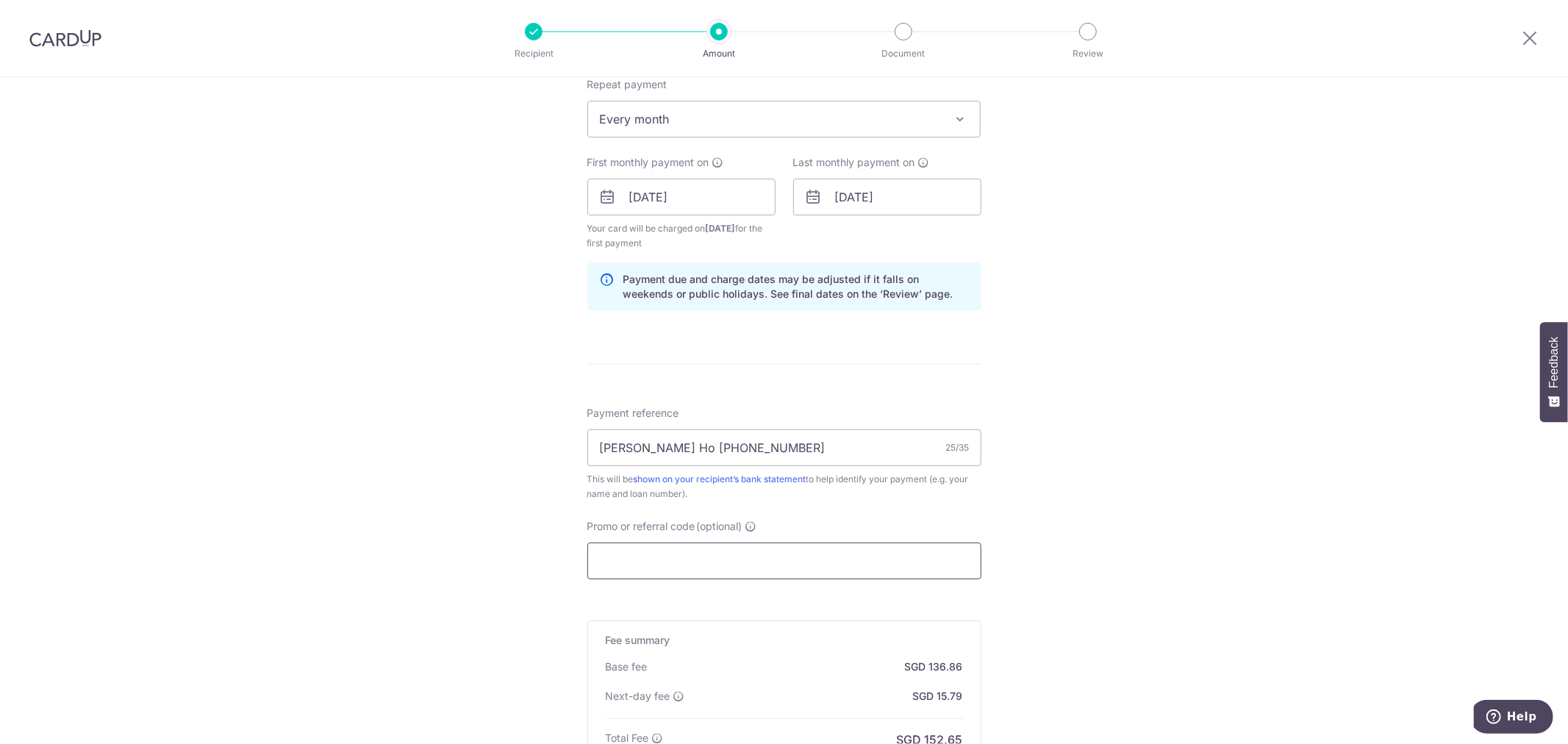
click at [817, 577] on input "Promo or referral code (optional)" at bounding box center [785, 561] width 394 height 37
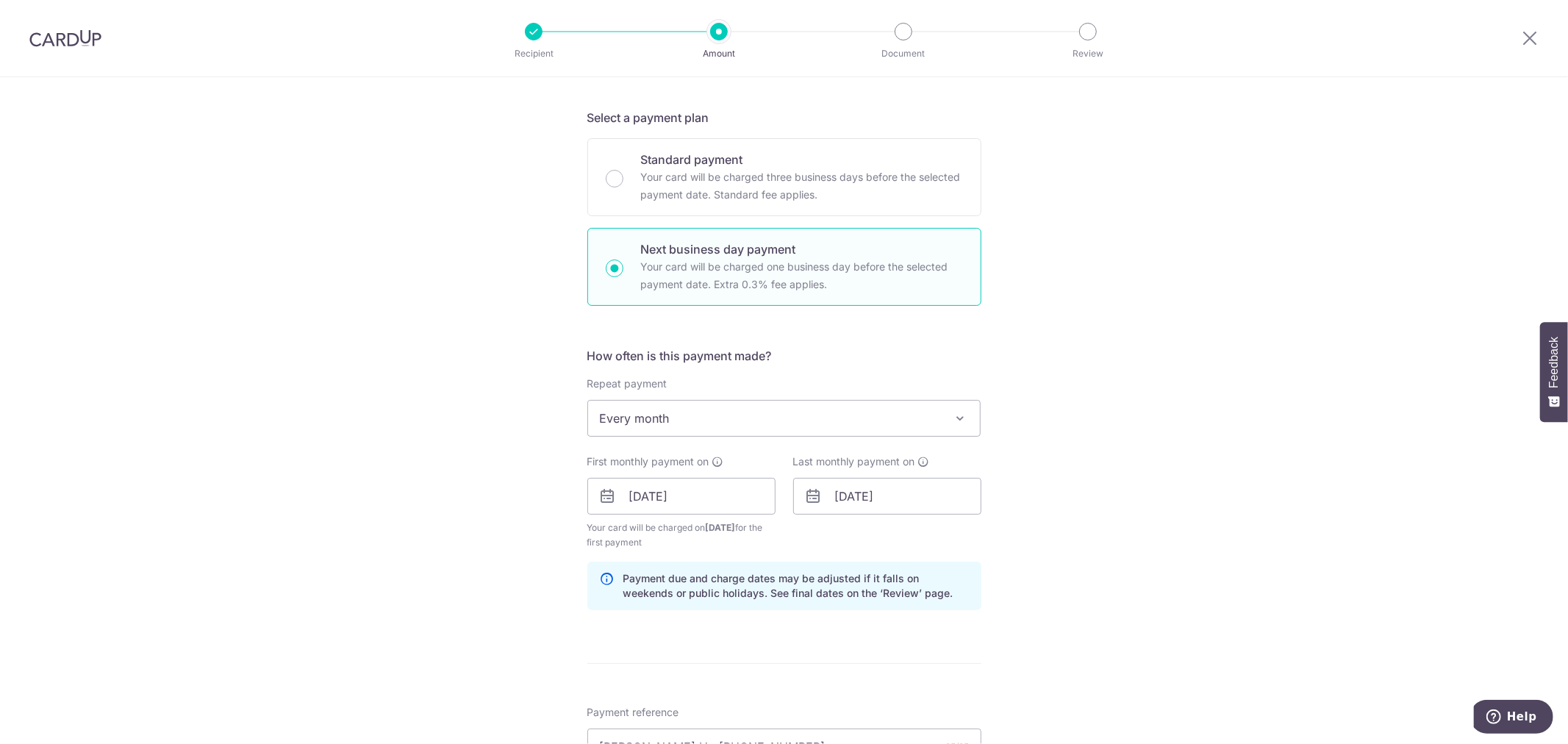
scroll to position [299, 0]
type input "OCBC18"
click at [616, 180] on input "Standard payment Your card will be charged three business days before the selec…" at bounding box center [614, 179] width 17 height 17
radio input "true"
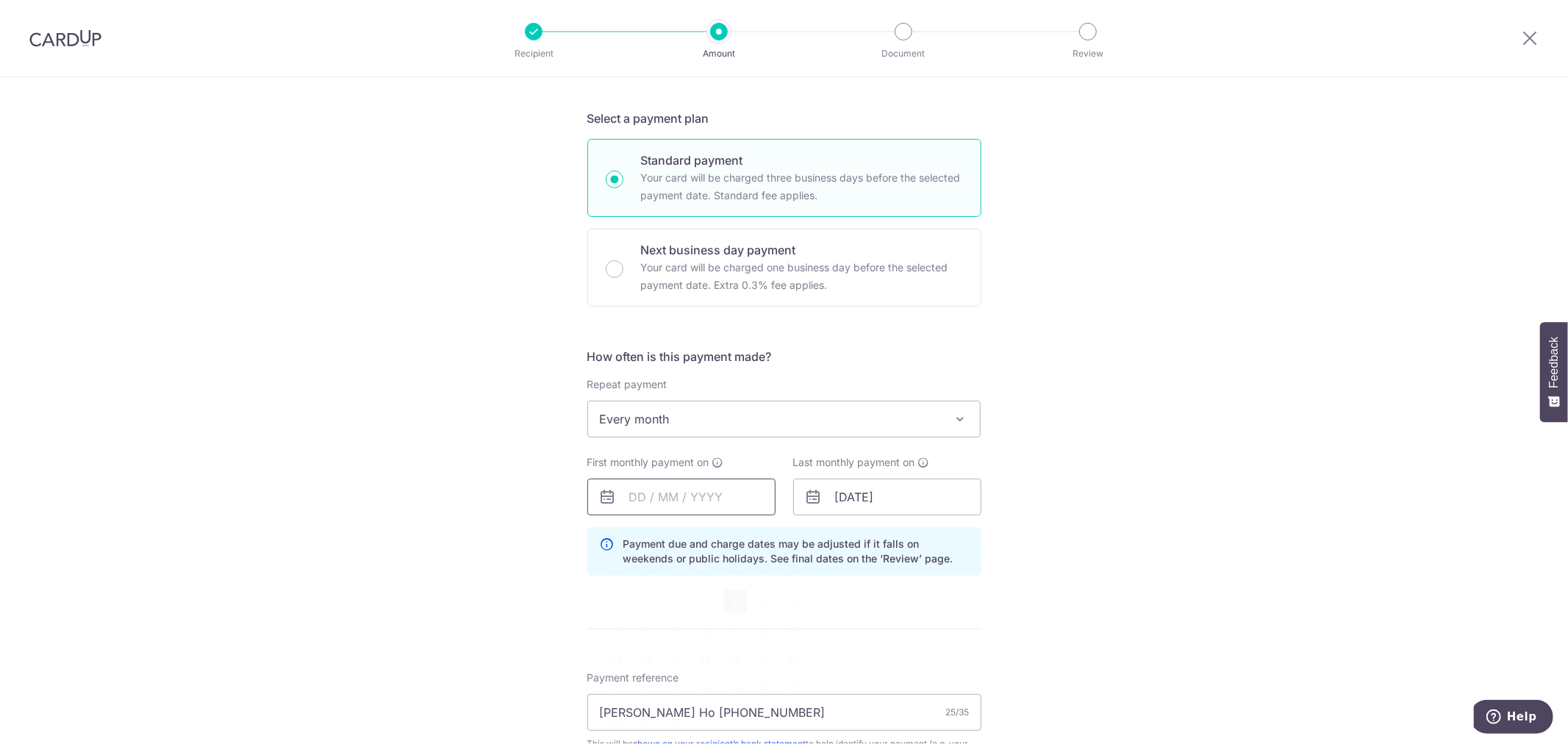
click at [711, 493] on input "text" at bounding box center [682, 497] width 188 height 37
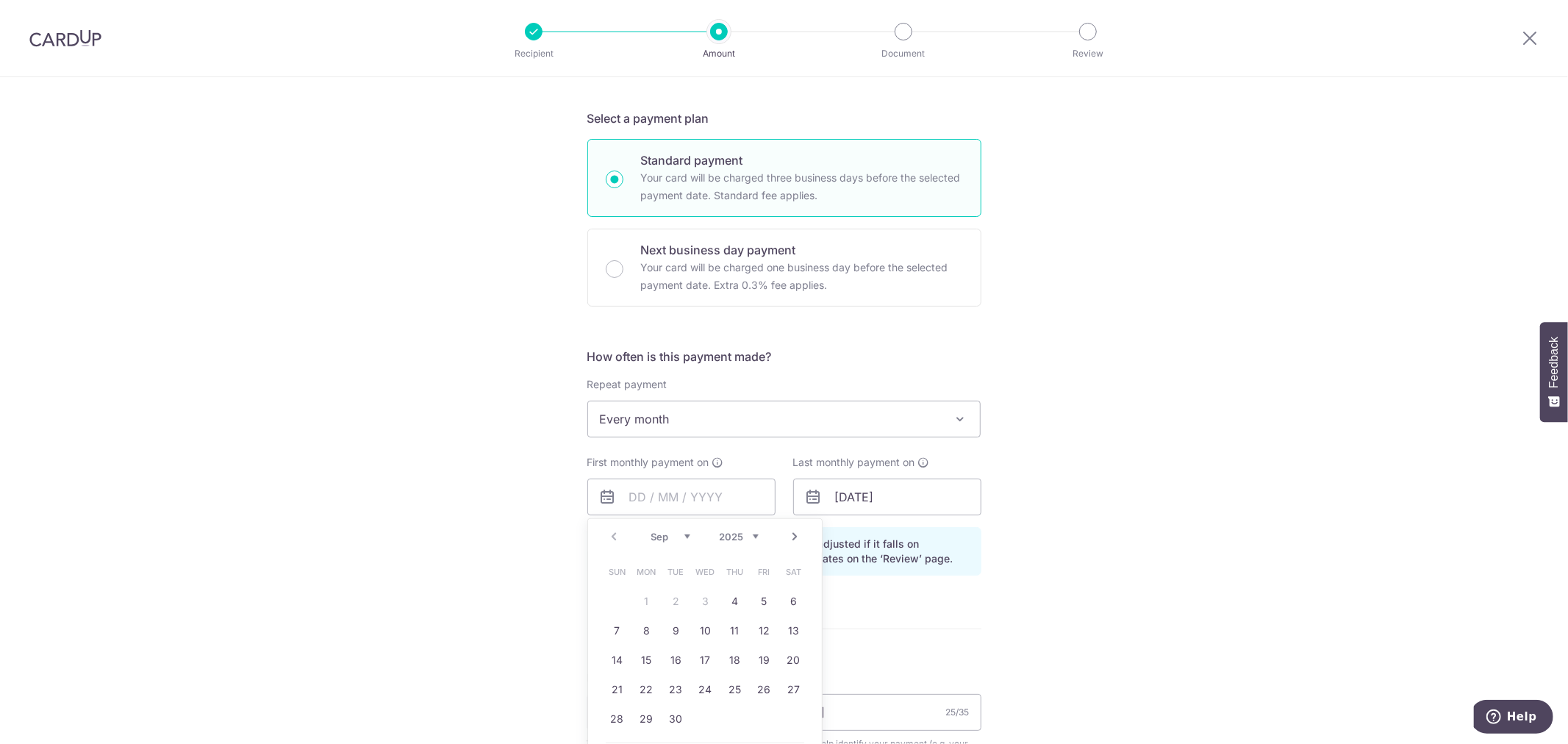
click at [678, 539] on select "Sep Oct Nov Dec" at bounding box center [670, 536] width 39 height 12
click at [702, 594] on link "1" at bounding box center [706, 601] width 24 height 24
type input "01/10/2025"
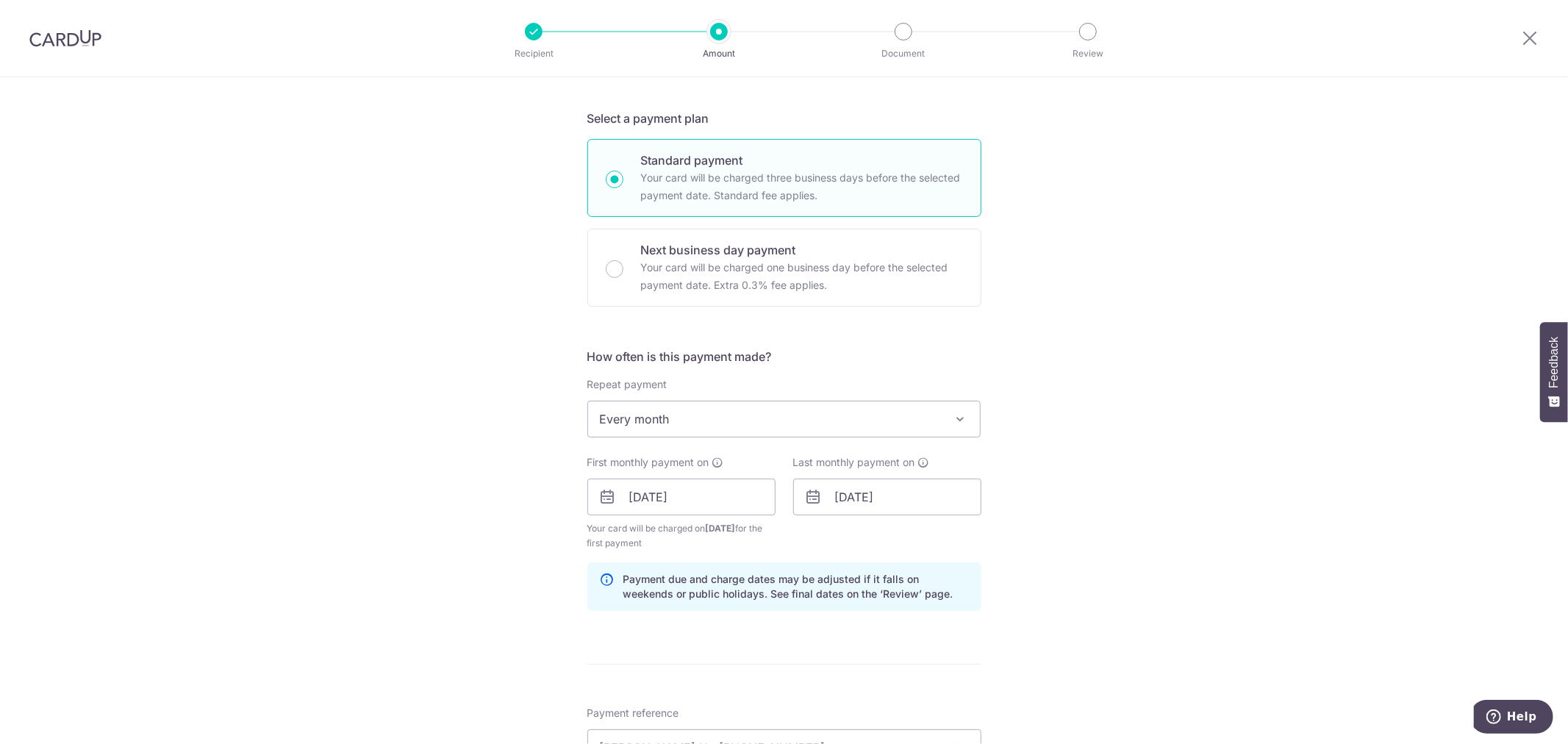
click at [1097, 519] on div "Tell us more about your payment Enter payment amount SGD 5,264.00 5264.00 Selec…" at bounding box center [784, 514] width 1568 height 1471
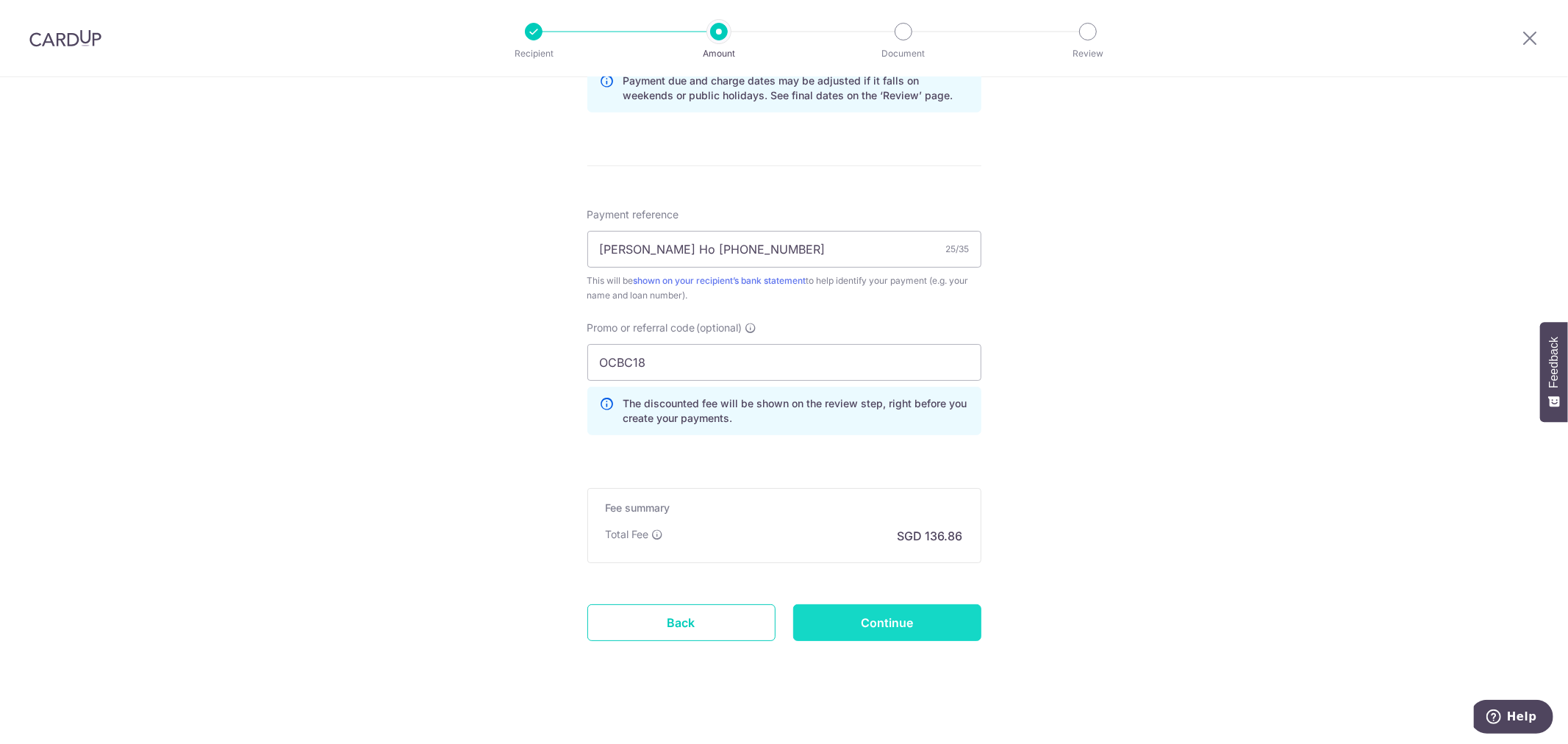
scroll to position [804, 0]
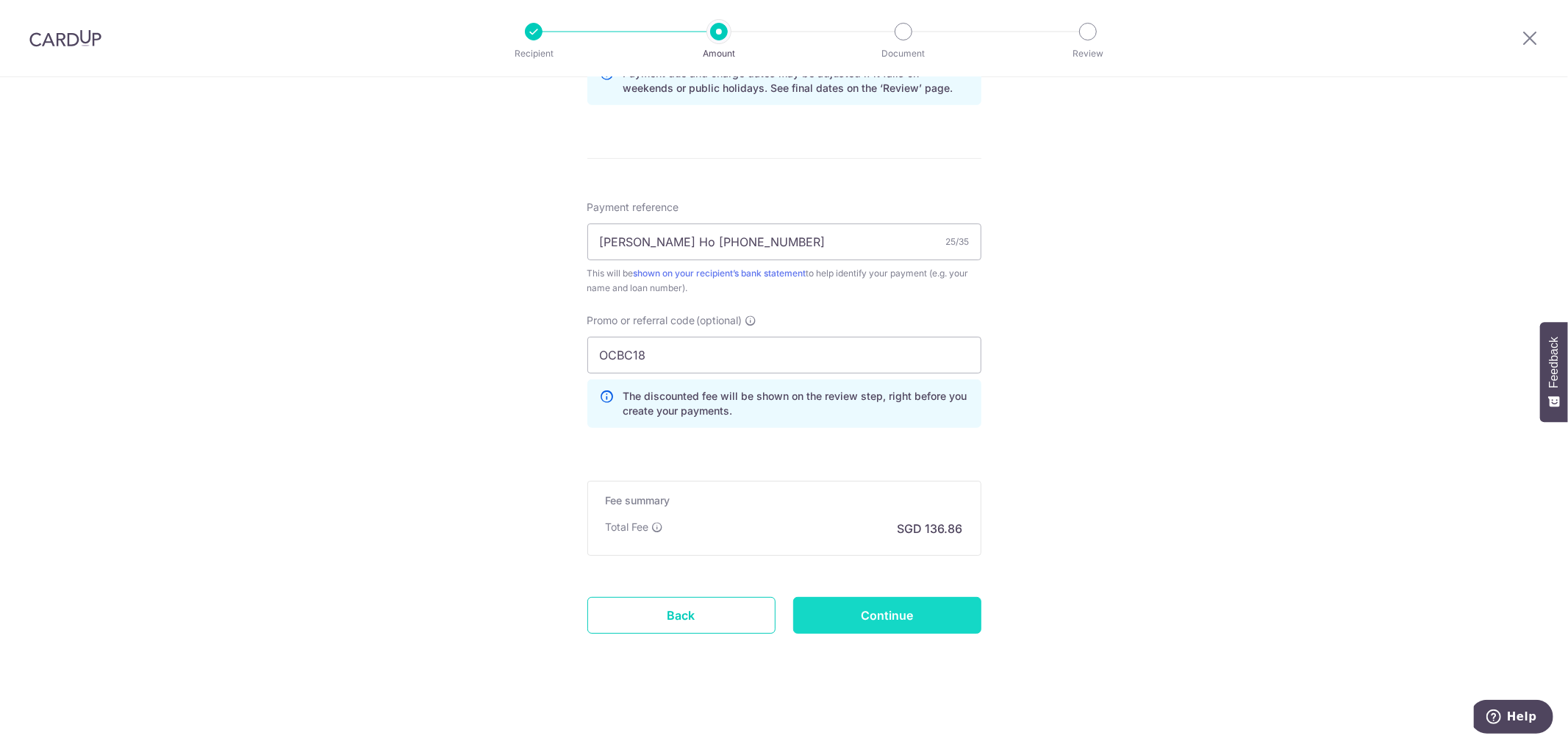
click at [878, 622] on input "Continue" at bounding box center [887, 615] width 188 height 37
type input "Create Schedule"
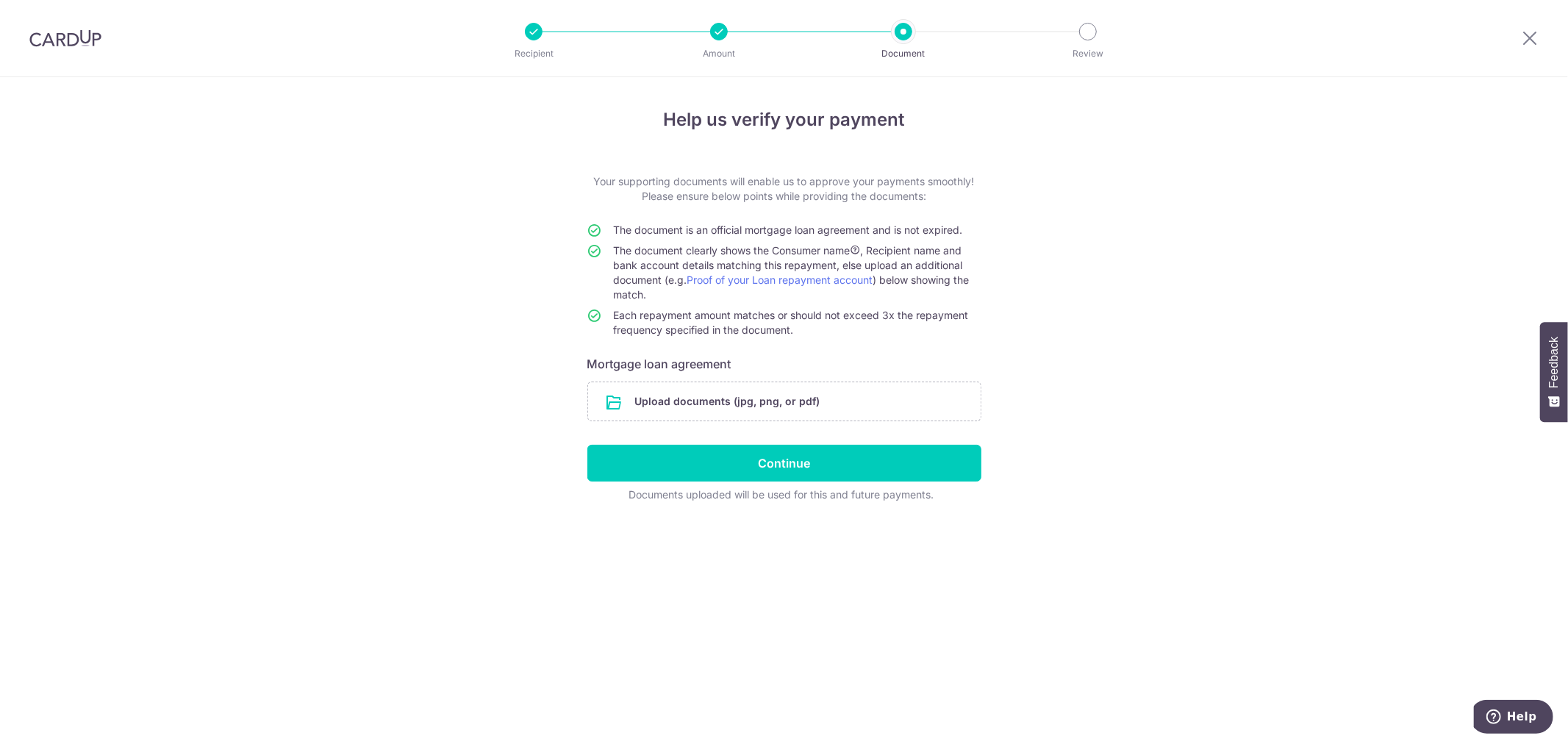
click at [89, 200] on div "Help us verify your payment Your supporting documents will enable us to approve…" at bounding box center [784, 411] width 1568 height 666
